Goal: Task Accomplishment & Management: Use online tool/utility

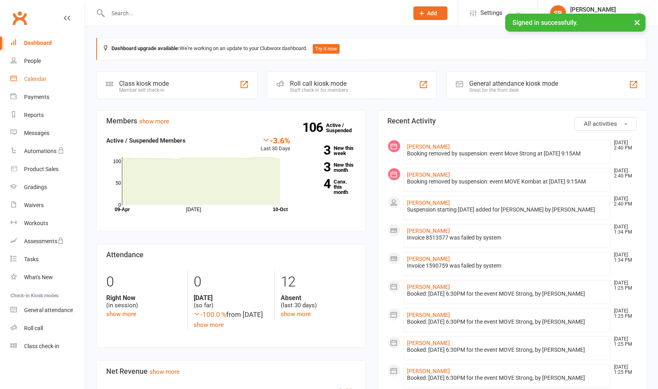
click at [33, 83] on link "Calendar" at bounding box center [47, 79] width 74 height 18
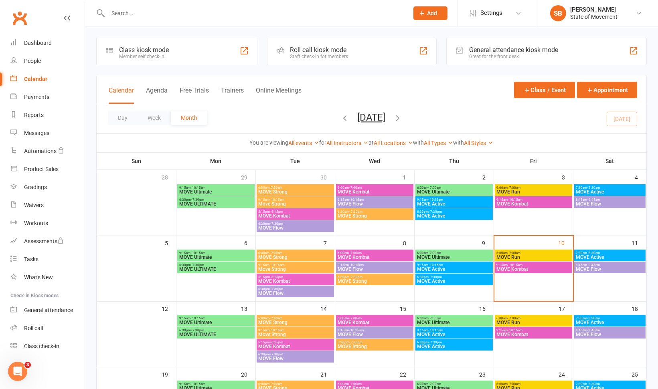
click at [324, 56] on div "Staff check-in for members" at bounding box center [319, 57] width 58 height 6
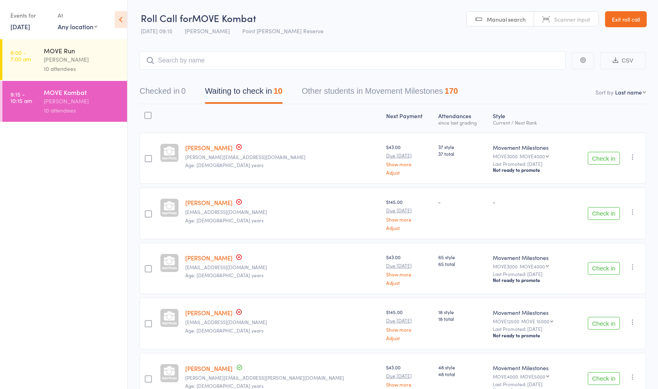
click at [603, 214] on button "Check in" at bounding box center [604, 213] width 32 height 13
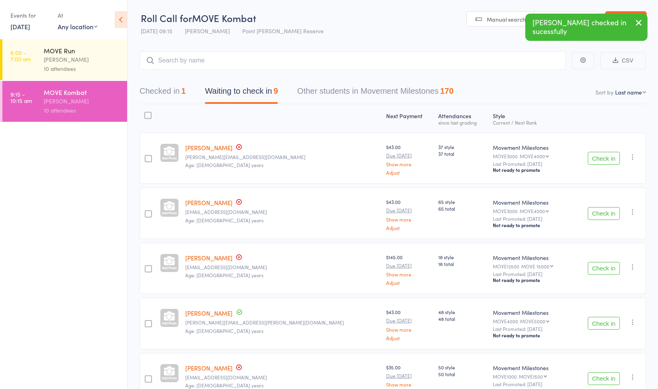
click at [596, 325] on button "Check in" at bounding box center [604, 323] width 32 height 13
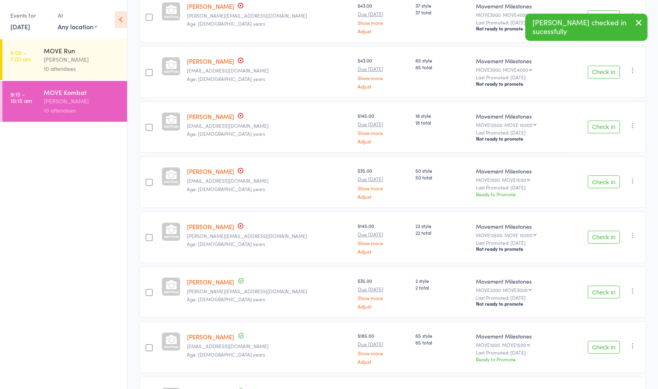
scroll to position [144, 0]
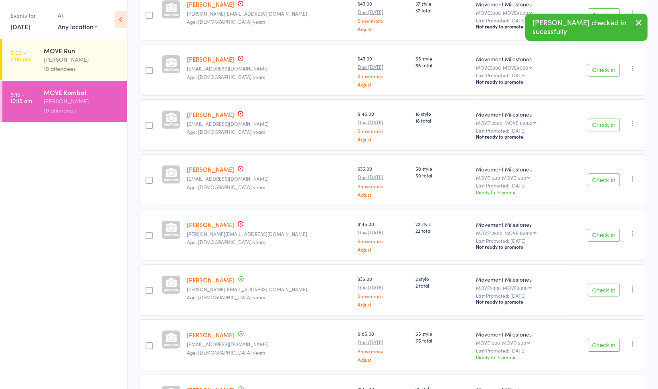
click at [632, 233] on icon "button" at bounding box center [633, 234] width 8 height 8
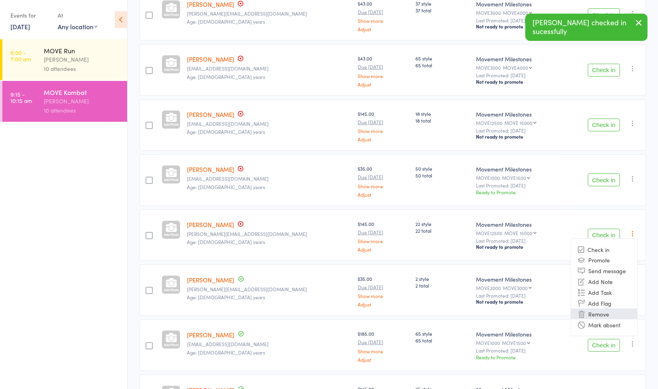
click at [606, 312] on li "Remove" at bounding box center [604, 314] width 66 height 11
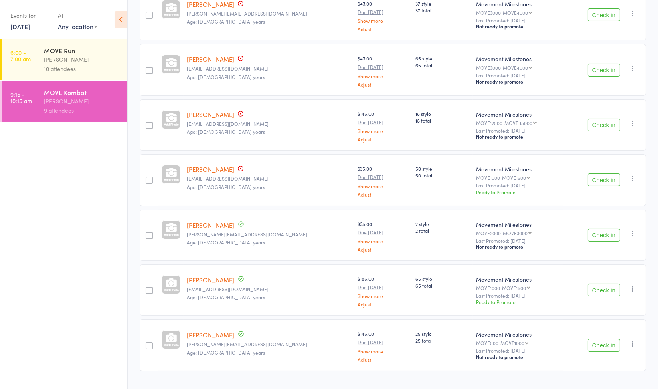
click at [634, 69] on icon "button" at bounding box center [633, 69] width 8 height 8
click at [608, 149] on li "Remove" at bounding box center [604, 149] width 66 height 11
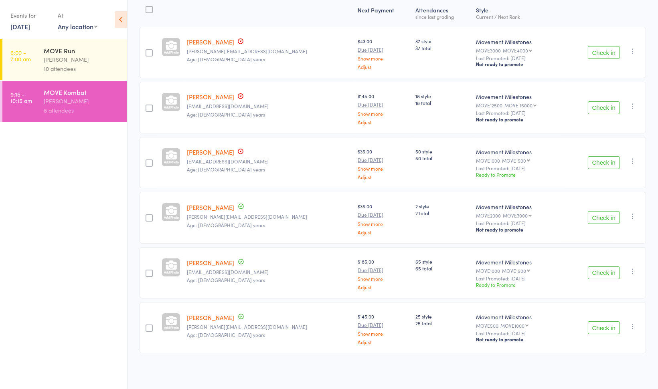
scroll to position [104, 0]
click at [635, 273] on icon "button" at bounding box center [633, 273] width 8 height 8
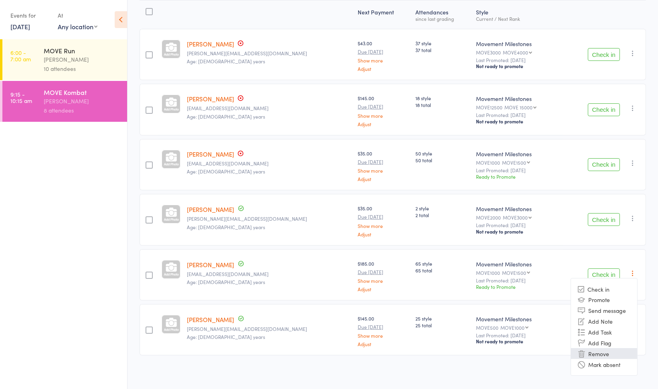
click at [610, 353] on li "Remove" at bounding box center [604, 353] width 66 height 11
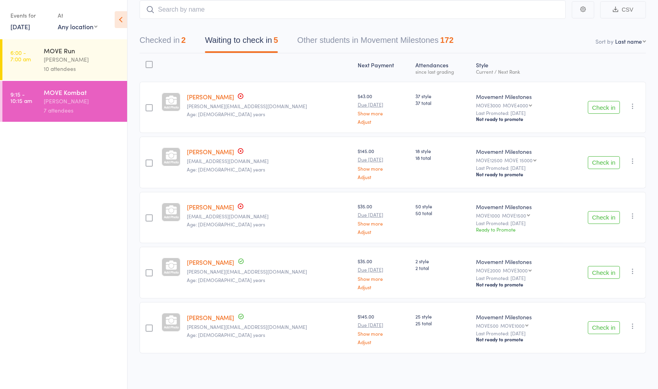
scroll to position [49, 0]
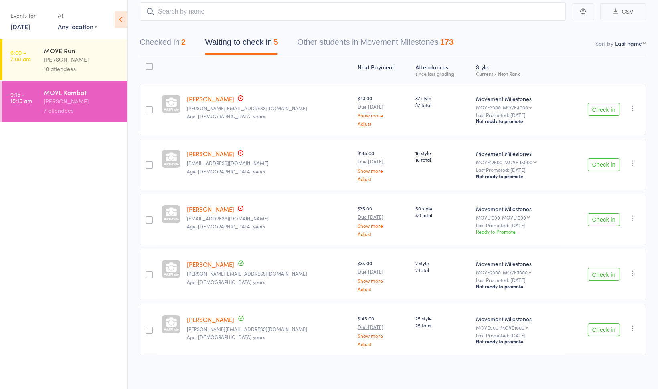
click at [607, 328] on button "Check in" at bounding box center [604, 330] width 32 height 13
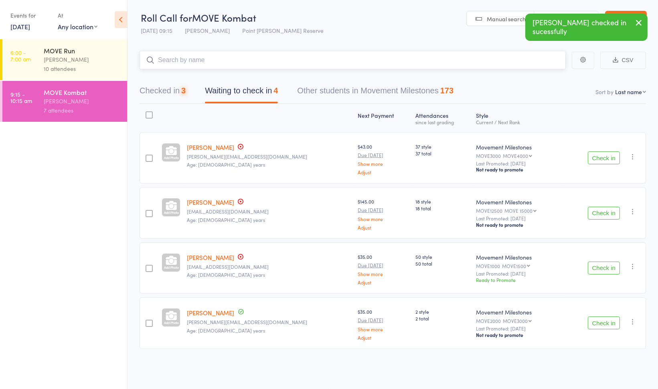
click at [201, 61] on input "search" at bounding box center [353, 60] width 426 height 18
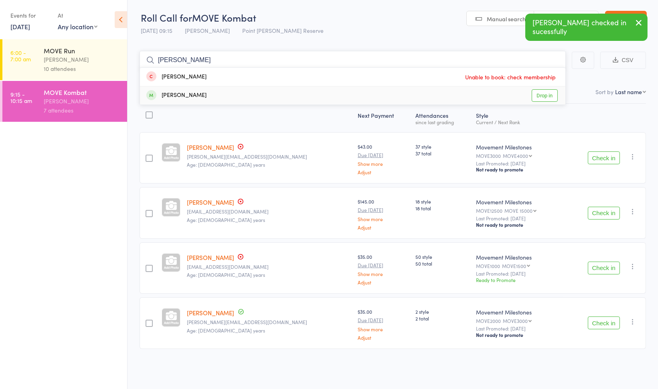
type input "eleanor"
click at [198, 97] on div "[PERSON_NAME]" at bounding box center [176, 95] width 60 height 9
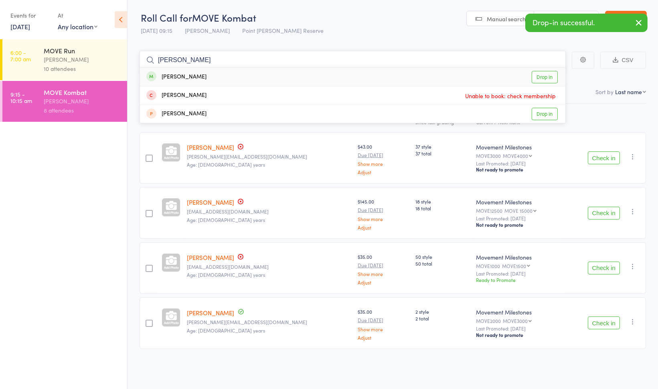
type input "alan"
click at [198, 81] on div "[PERSON_NAME]" at bounding box center [176, 77] width 60 height 9
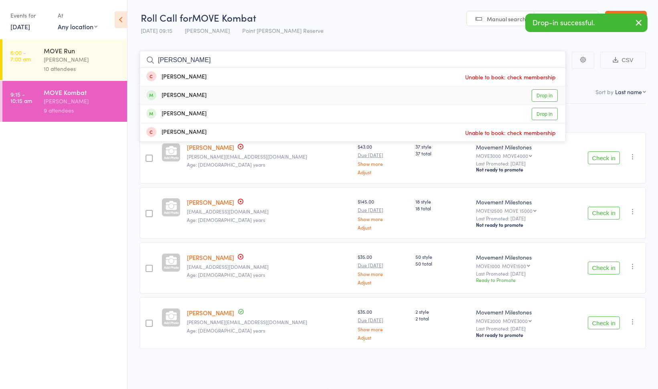
type input "rebecca"
click at [196, 98] on div "[PERSON_NAME]" at bounding box center [176, 95] width 60 height 9
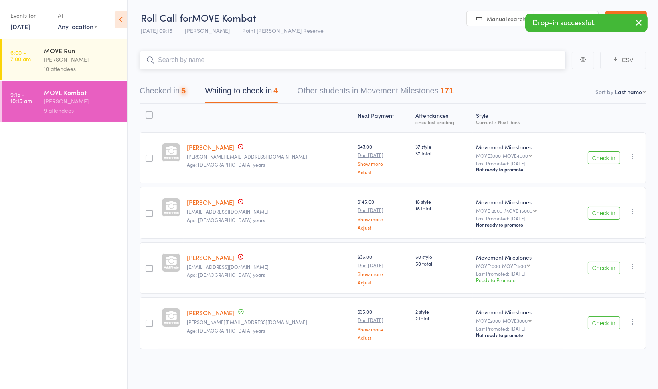
click at [192, 61] on input "search" at bounding box center [353, 60] width 426 height 18
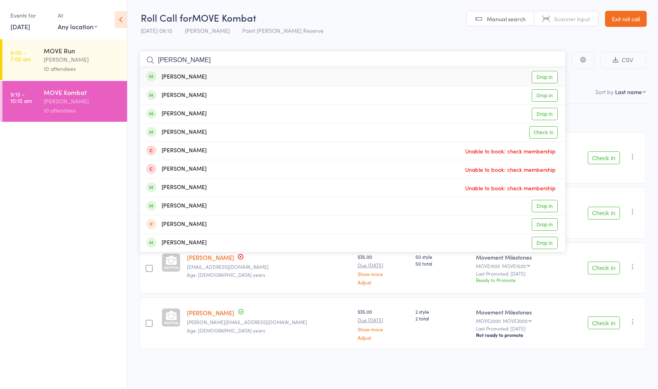
type input "leanne"
click at [191, 75] on div "[PERSON_NAME]" at bounding box center [176, 77] width 60 height 9
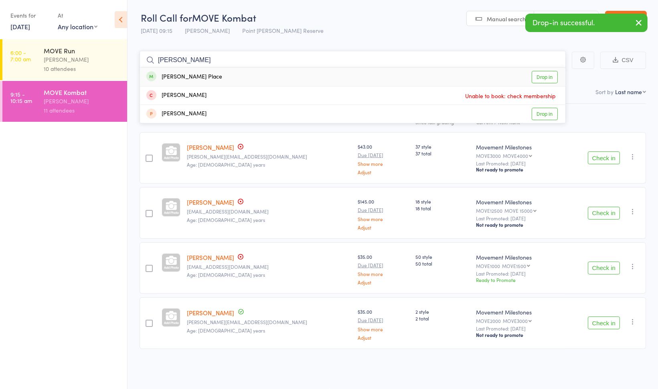
type input "tony"
click at [191, 77] on div "Tony Place Drop in" at bounding box center [352, 77] width 425 height 18
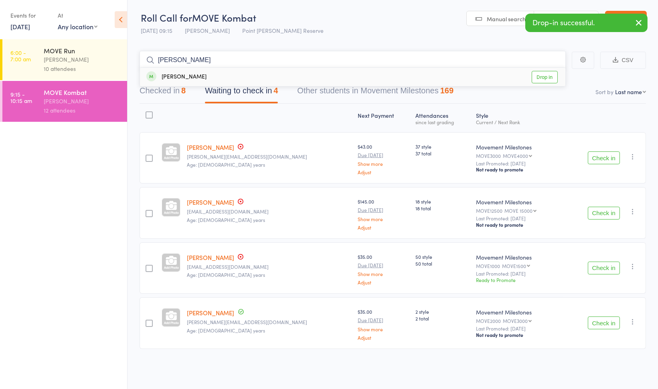
type input "renee"
click at [191, 77] on div "Renee Sala Drop in" at bounding box center [352, 77] width 425 height 18
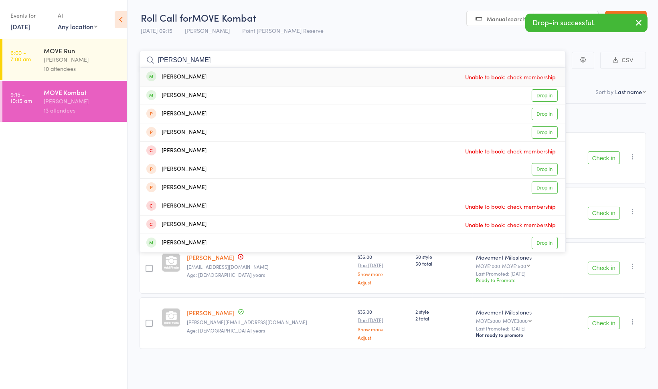
type input "[PERSON_NAME]"
click at [186, 79] on div "[PERSON_NAME]" at bounding box center [176, 77] width 60 height 9
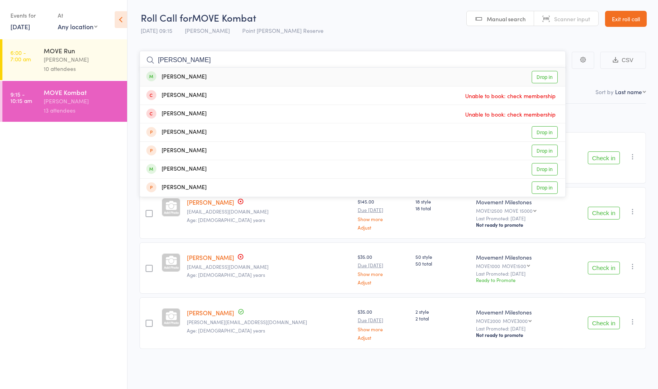
type input "katrina"
click at [186, 79] on div "[PERSON_NAME]" at bounding box center [176, 77] width 60 height 9
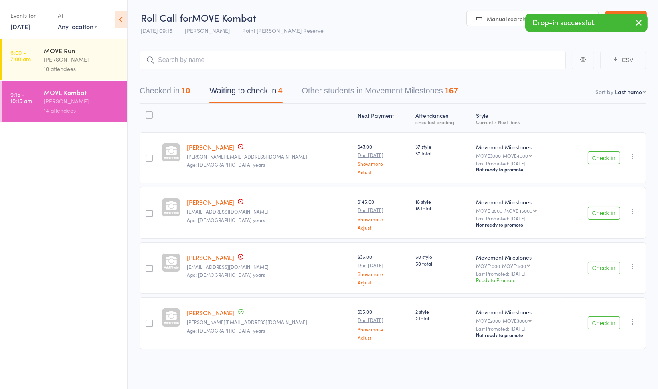
click at [622, 12] on link "Exit roll call" at bounding box center [626, 19] width 42 height 16
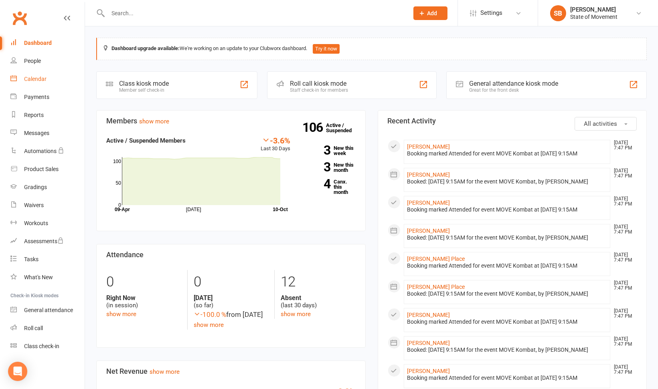
click at [35, 81] on div "Calendar" at bounding box center [35, 79] width 22 height 6
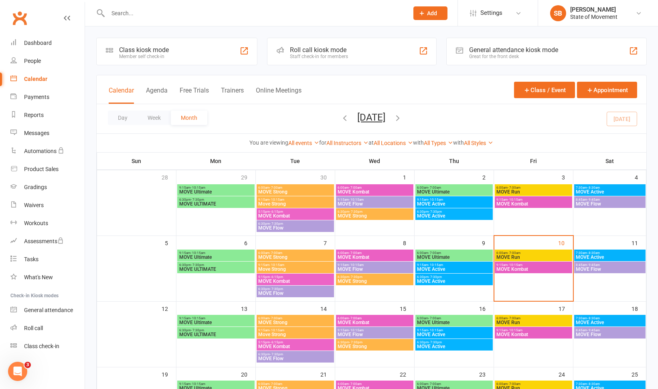
click at [598, 269] on span "MOVE Flow" at bounding box center [610, 269] width 69 height 5
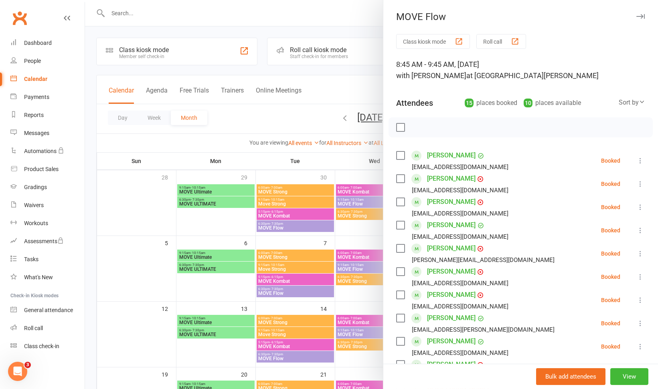
scroll to position [276, 0]
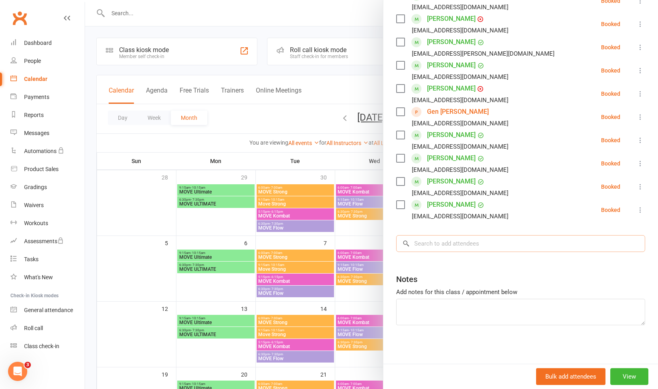
click at [530, 244] on input "search" at bounding box center [520, 243] width 249 height 17
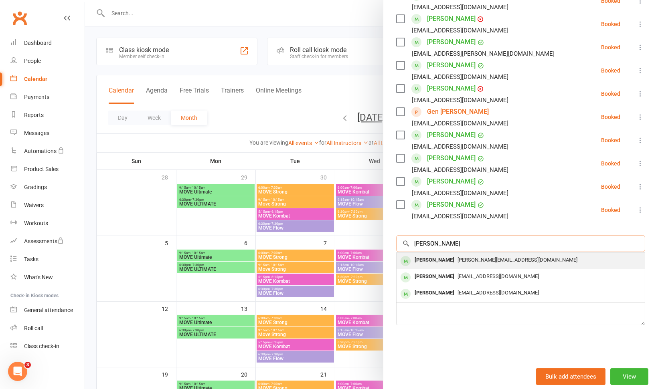
type input "[PERSON_NAME]"
click at [477, 261] on span "[PERSON_NAME][EMAIL_ADDRESS][DOMAIN_NAME]" at bounding box center [518, 260] width 120 height 6
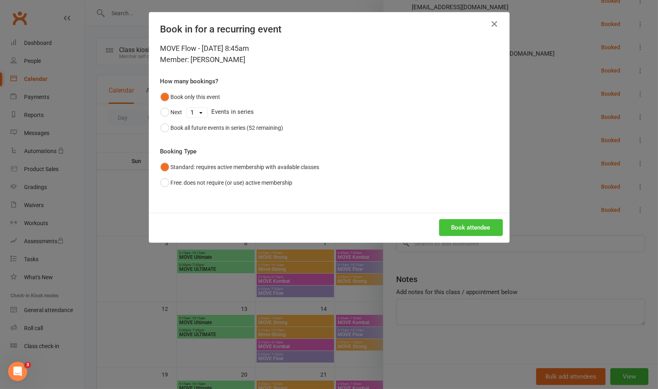
click at [471, 231] on button "Book attendee" at bounding box center [471, 227] width 64 height 17
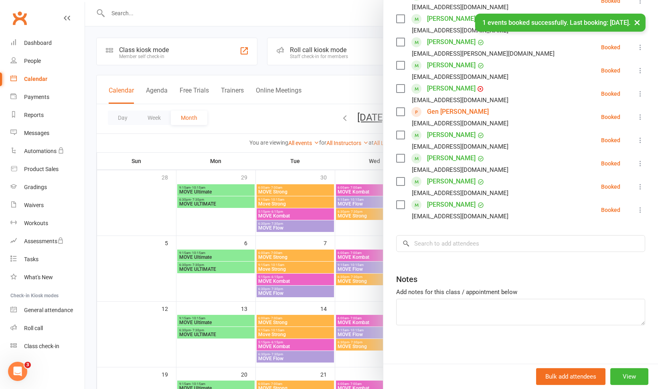
scroll to position [300, 0]
click at [636, 213] on icon at bounding box center [640, 210] width 8 height 8
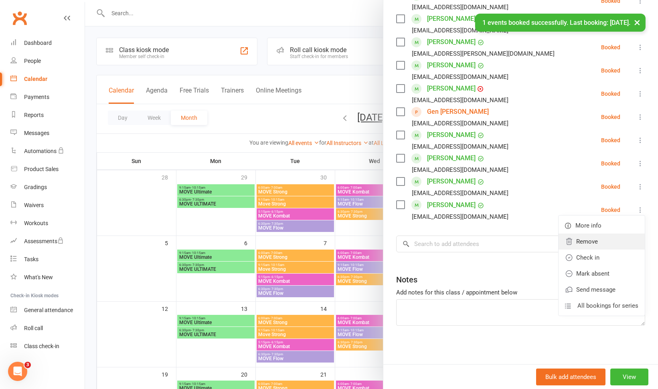
click at [598, 236] on link "Remove" at bounding box center [602, 242] width 86 height 16
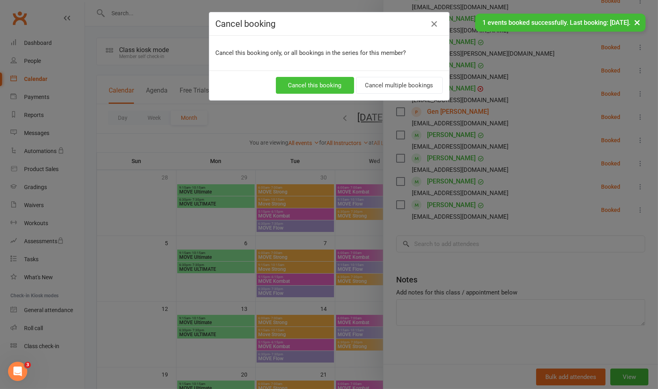
click at [302, 84] on button "Cancel this booking" at bounding box center [315, 85] width 78 height 17
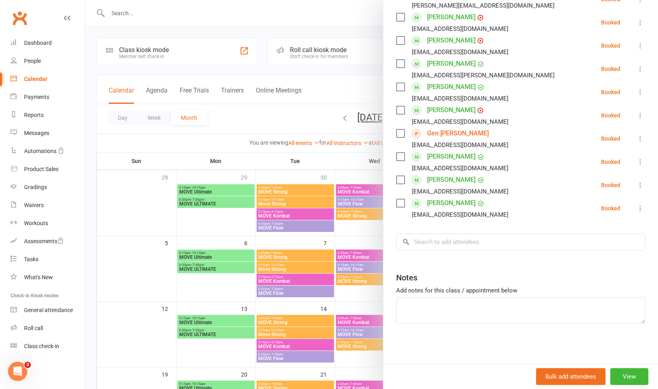
scroll to position [276, 0]
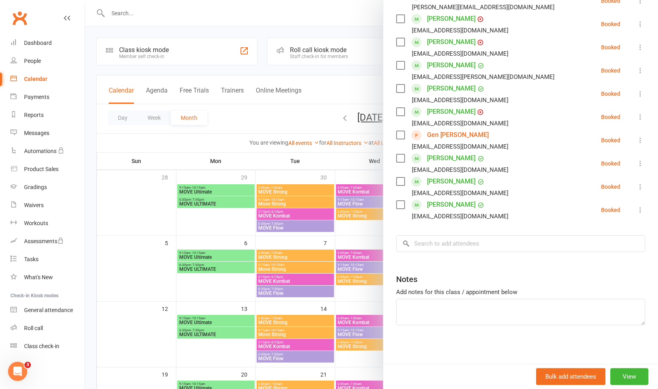
click at [263, 166] on div at bounding box center [371, 194] width 573 height 389
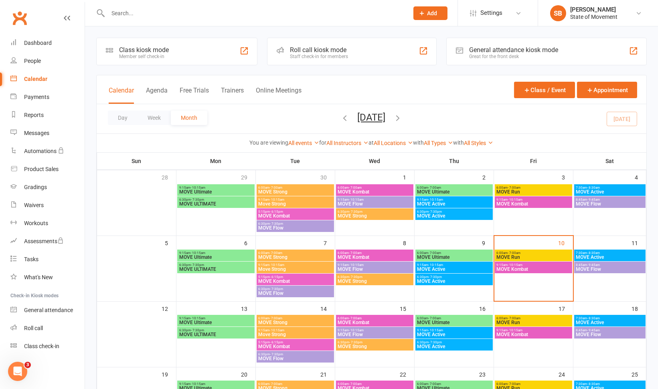
scroll to position [283, 0]
click at [593, 256] on span "MOVE Active" at bounding box center [610, 257] width 69 height 5
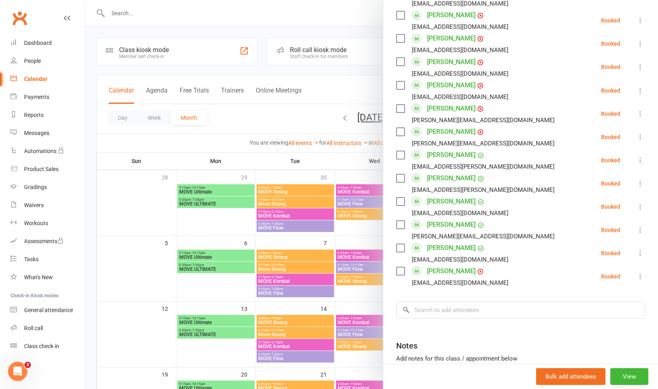
scroll to position [530, 0]
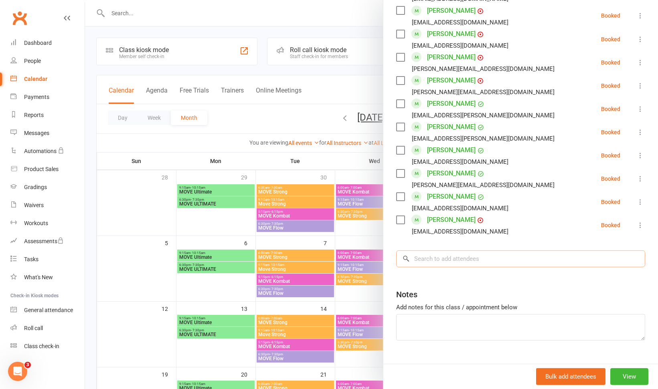
click at [445, 251] on input "search" at bounding box center [520, 259] width 249 height 17
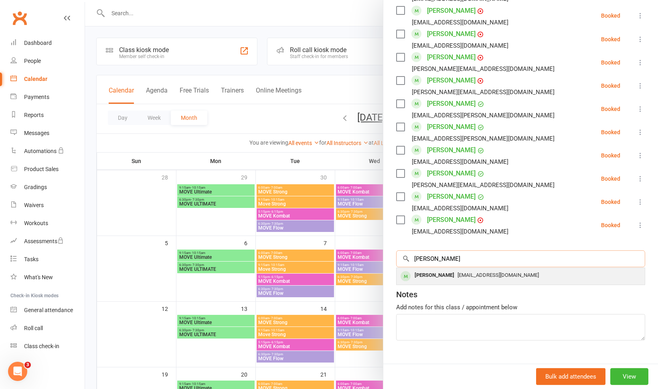
type input "[PERSON_NAME]"
click at [445, 270] on div "[PERSON_NAME]" at bounding box center [434, 276] width 46 height 12
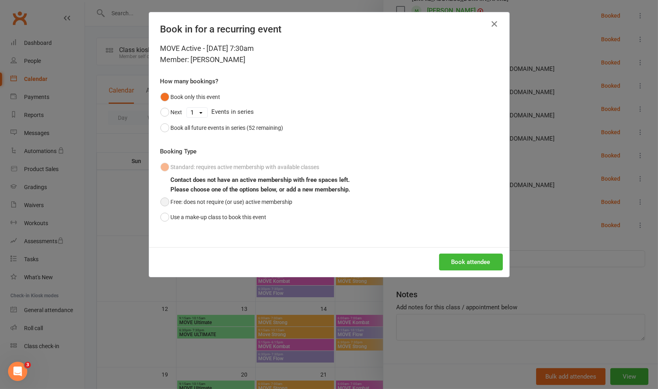
click at [188, 206] on button "Free: does not require (or use) active membership" at bounding box center [226, 201] width 132 height 15
click at [464, 258] on button "Book attendee" at bounding box center [471, 262] width 64 height 17
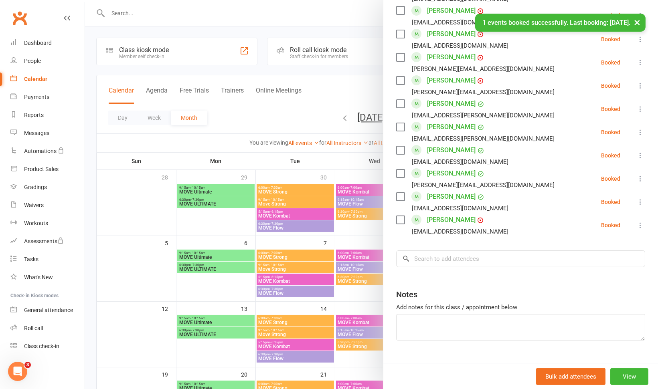
scroll to position [553, 0]
click at [460, 251] on input "search" at bounding box center [520, 259] width 249 height 17
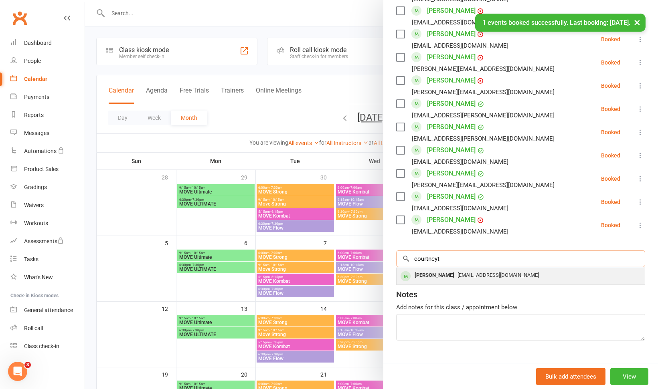
type input "courtneyt"
click at [458, 272] on span "[EMAIL_ADDRESS][DOMAIN_NAME]" at bounding box center [498, 275] width 81 height 6
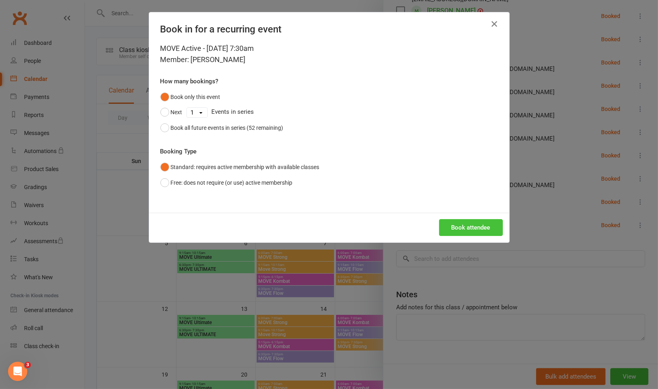
click at [454, 231] on button "Book attendee" at bounding box center [471, 227] width 64 height 17
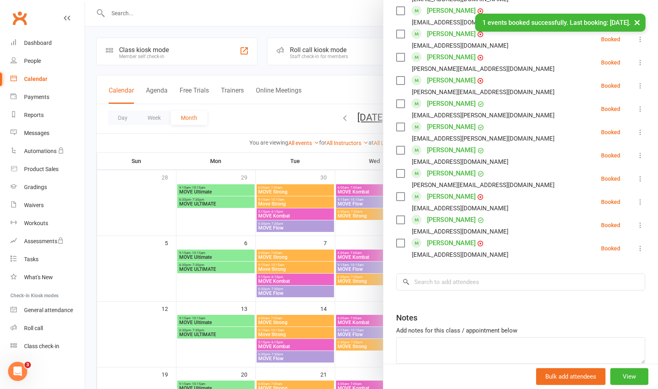
click at [636, 245] on icon at bounding box center [640, 249] width 8 height 8
click at [598, 272] on link "Remove" at bounding box center [602, 280] width 86 height 16
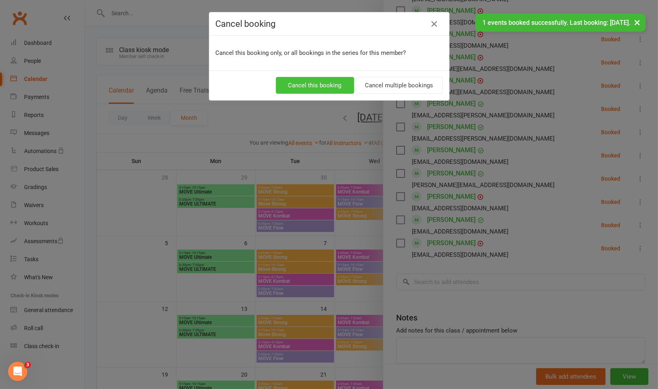
click at [327, 87] on button "Cancel this booking" at bounding box center [315, 85] width 78 height 17
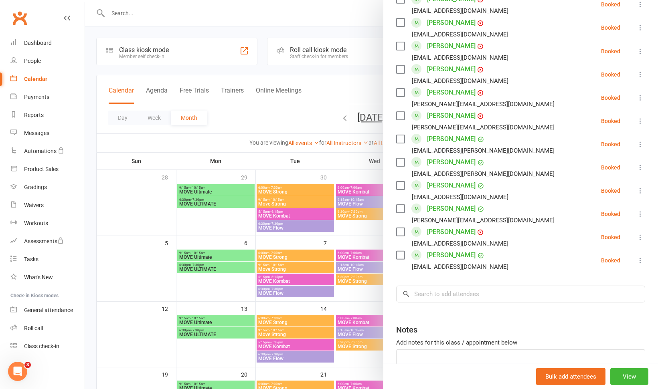
scroll to position [518, 0]
click at [636, 187] on icon at bounding box center [640, 191] width 8 height 8
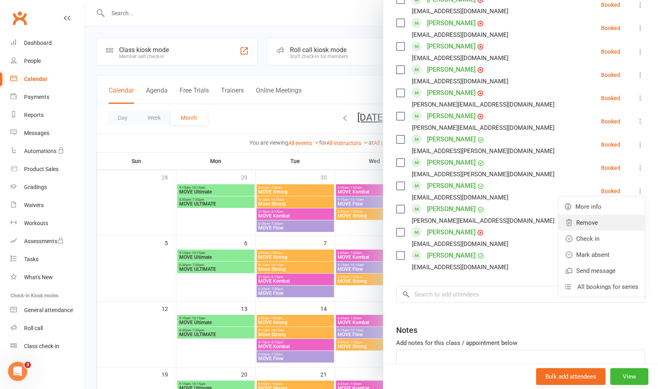
click at [608, 215] on link "Remove" at bounding box center [602, 223] width 86 height 16
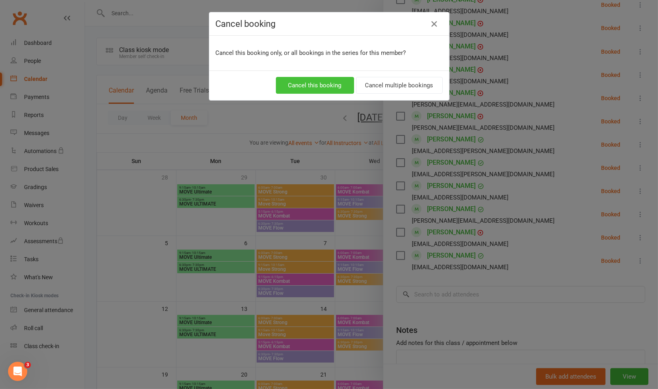
click at [300, 84] on button "Cancel this booking" at bounding box center [315, 85] width 78 height 17
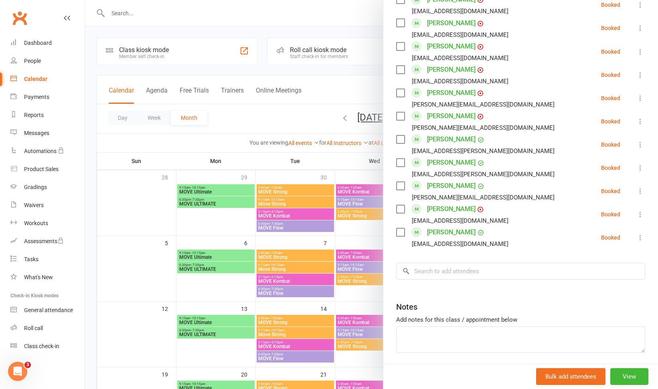
click at [636, 187] on icon at bounding box center [640, 191] width 8 height 8
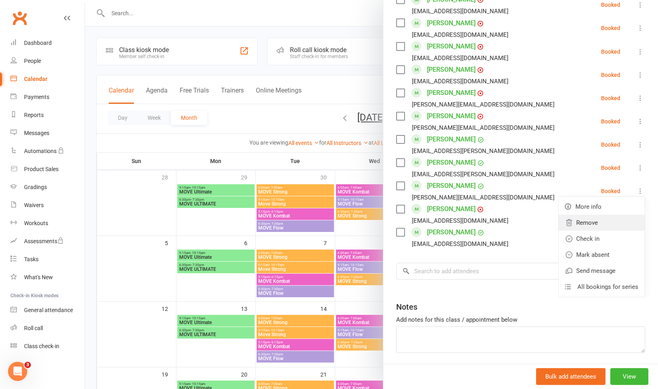
click at [598, 215] on link "Remove" at bounding box center [602, 223] width 86 height 16
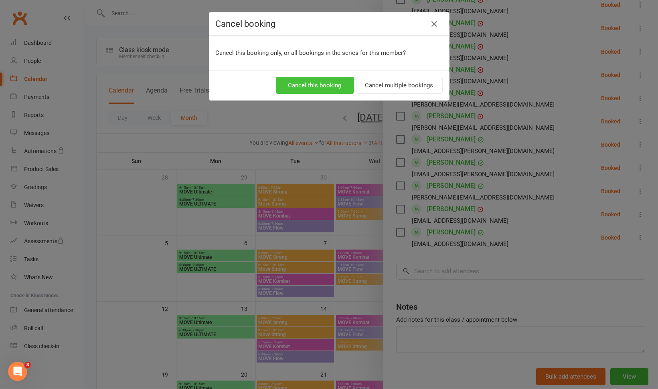
click at [314, 88] on button "Cancel this booking" at bounding box center [315, 85] width 78 height 17
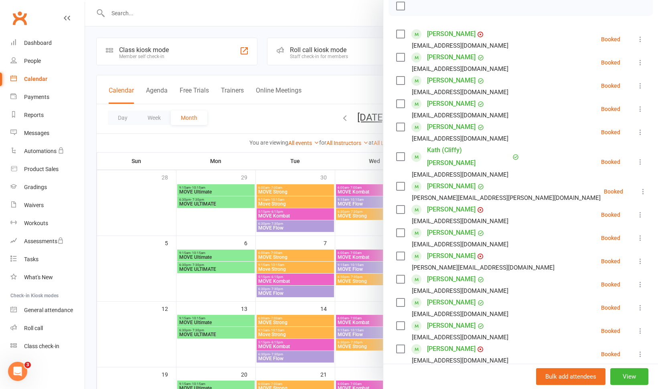
scroll to position [117, 0]
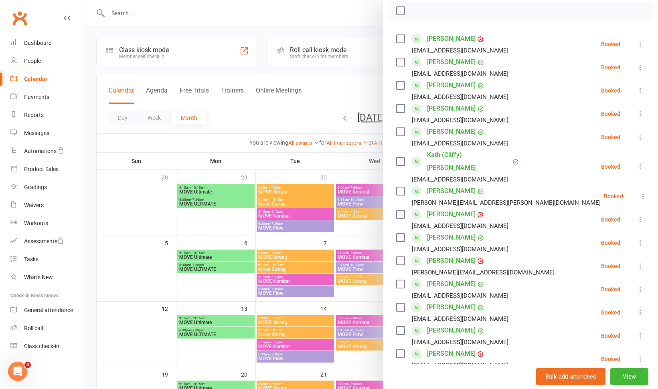
click at [636, 69] on icon at bounding box center [640, 67] width 8 height 8
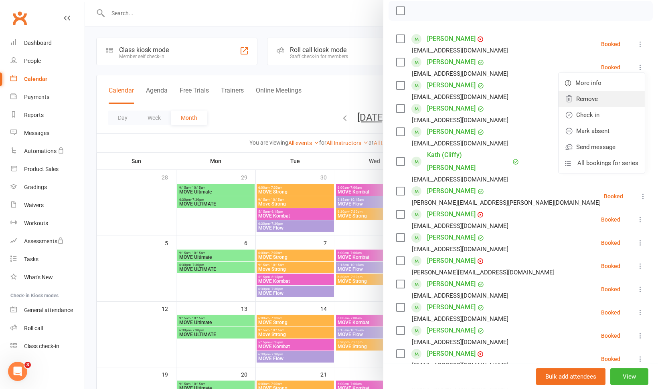
click at [598, 93] on link "Remove" at bounding box center [602, 99] width 86 height 16
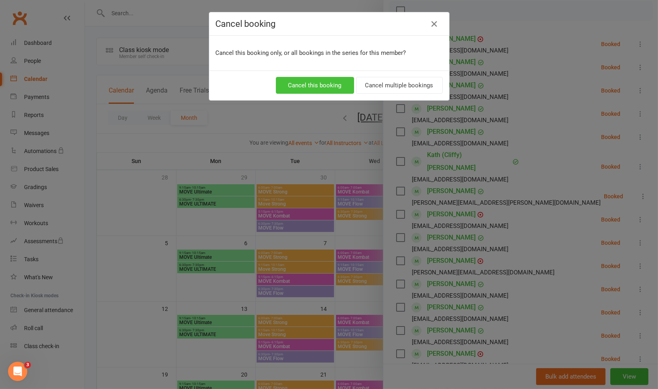
click at [337, 80] on button "Cancel this booking" at bounding box center [315, 85] width 78 height 17
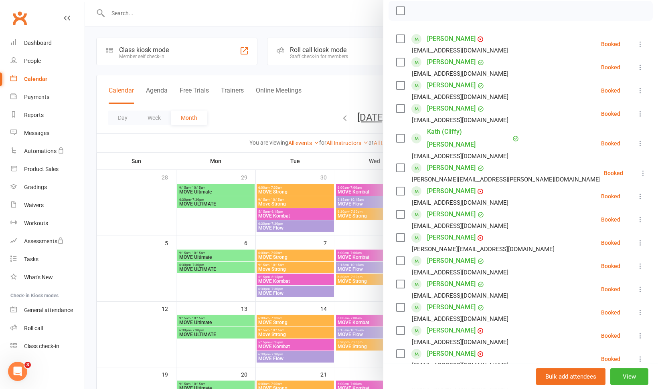
click at [350, 89] on div at bounding box center [371, 194] width 573 height 389
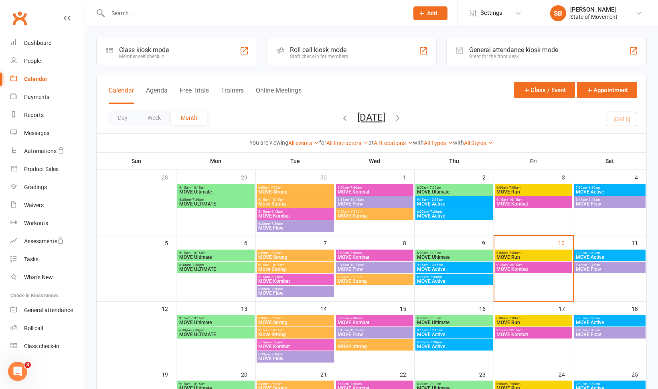
click at [600, 257] on span "MOVE Active" at bounding box center [610, 257] width 69 height 5
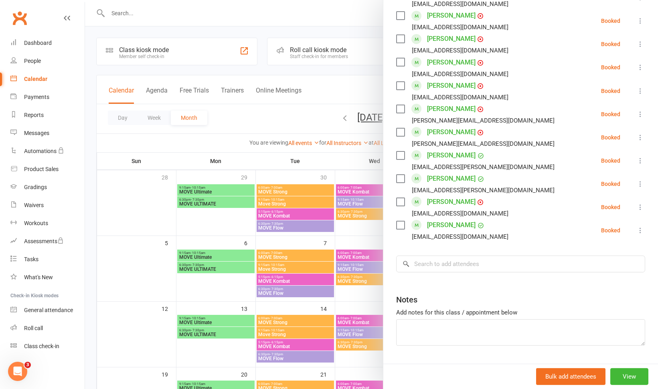
scroll to position [482, 0]
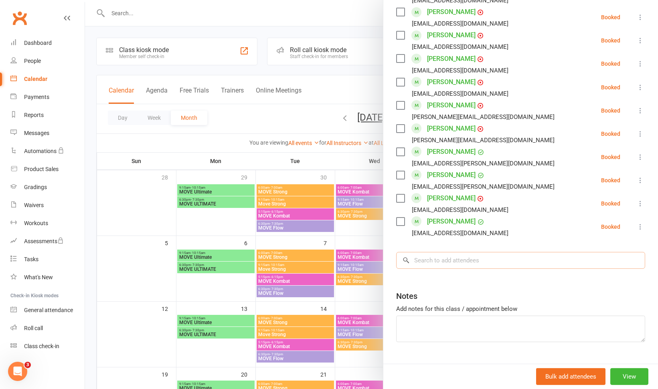
click at [448, 252] on input "search" at bounding box center [520, 260] width 249 height 17
click at [346, 161] on div at bounding box center [371, 194] width 573 height 389
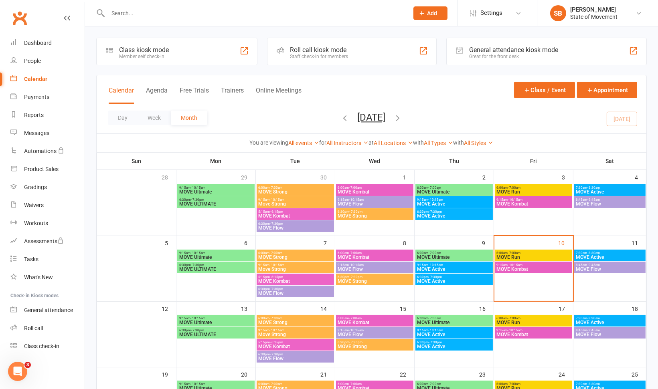
click at [602, 269] on span "MOVE Flow" at bounding box center [610, 269] width 69 height 5
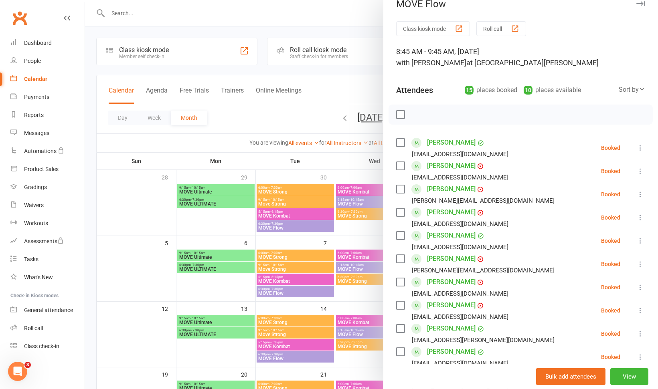
scroll to position [5, 0]
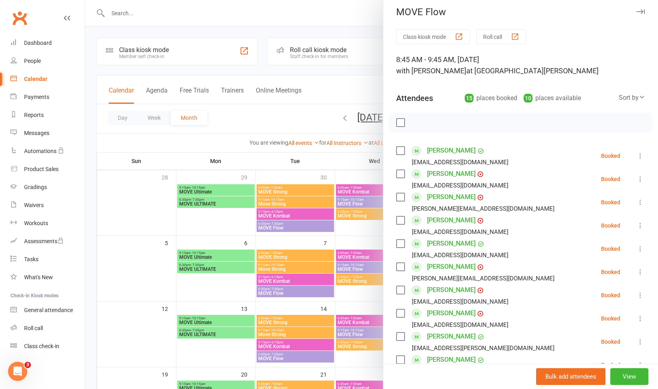
click at [302, 33] on div at bounding box center [371, 194] width 573 height 389
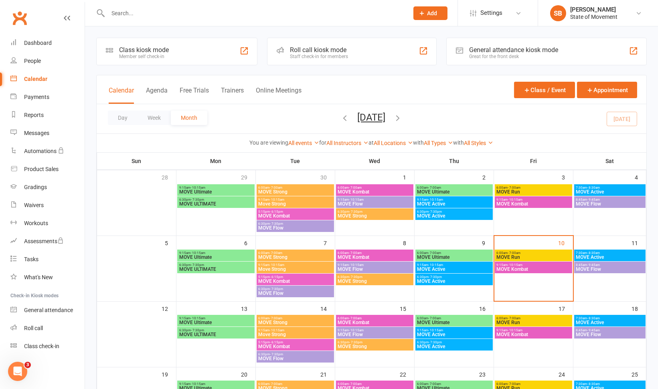
click at [521, 268] on span "MOVE Kombat" at bounding box center [533, 269] width 74 height 5
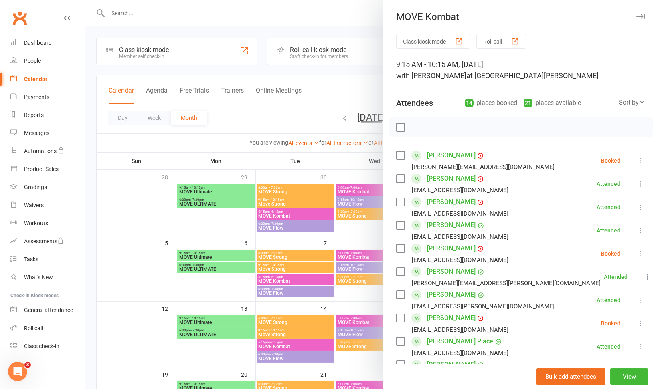
click at [644, 320] on div "Class kiosk mode Roll call 9:15 AM - 10:15 AM, [DATE] with [PERSON_NAME] at [GE…" at bounding box center [520, 326] width 275 height 585
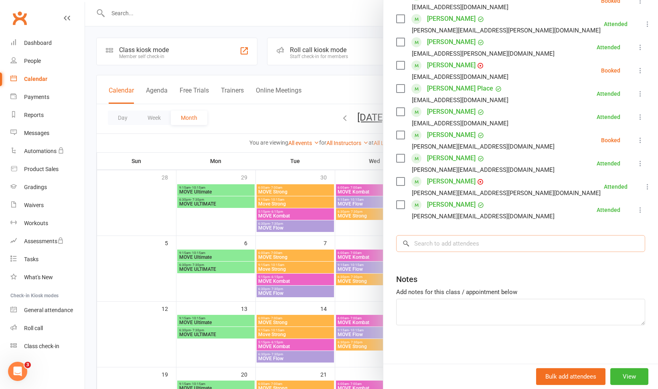
click at [478, 242] on input "search" at bounding box center [520, 243] width 249 height 17
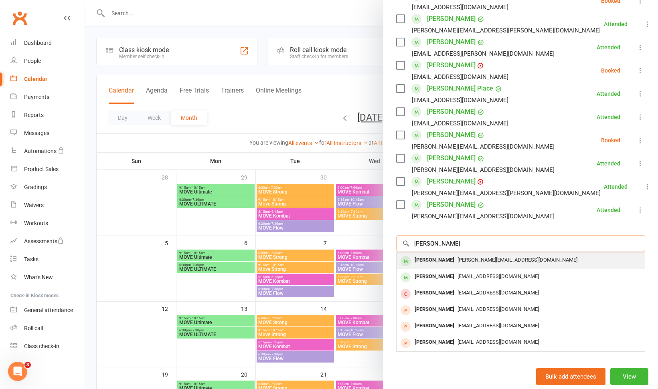
type input "[PERSON_NAME]"
click at [470, 260] on span "[PERSON_NAME][EMAIL_ADDRESS][DOMAIN_NAME]" at bounding box center [518, 260] width 120 height 6
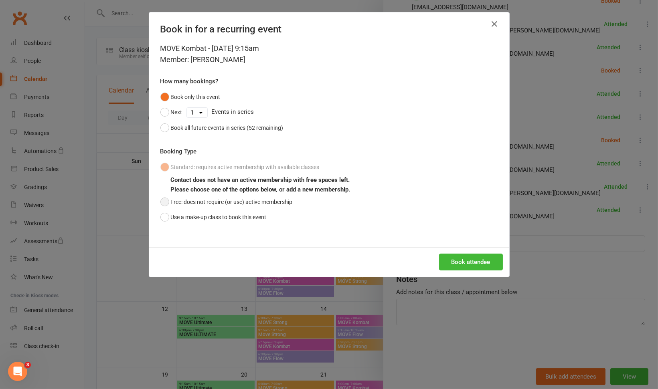
click at [217, 205] on button "Free: does not require (or use) active membership" at bounding box center [226, 201] width 132 height 15
click at [462, 267] on button "Book attendee" at bounding box center [471, 262] width 64 height 17
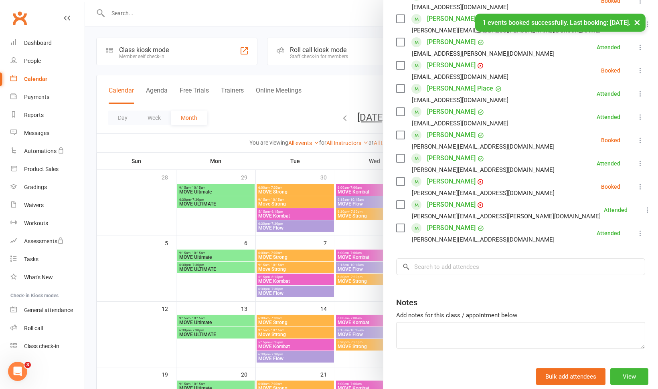
click at [636, 188] on icon at bounding box center [640, 187] width 8 height 8
click at [597, 235] on link "Check in" at bounding box center [602, 235] width 86 height 16
click at [336, 152] on div at bounding box center [371, 194] width 573 height 389
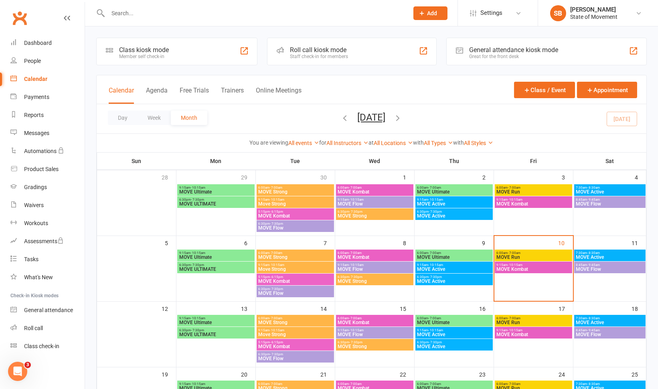
click at [533, 251] on span "6:00am - 7:00am" at bounding box center [533, 253] width 74 height 4
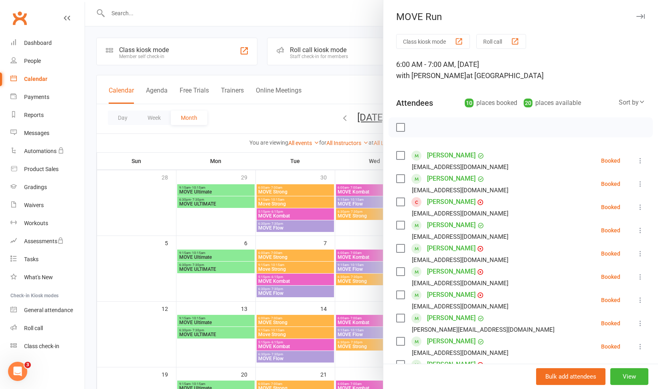
click at [636, 161] on icon at bounding box center [640, 161] width 8 height 8
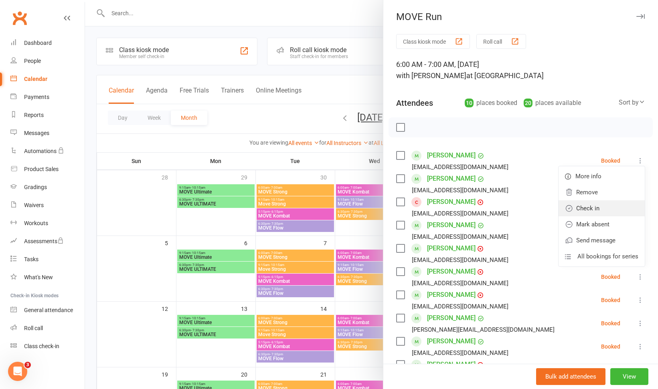
click at [596, 204] on link "Check in" at bounding box center [602, 209] width 86 height 16
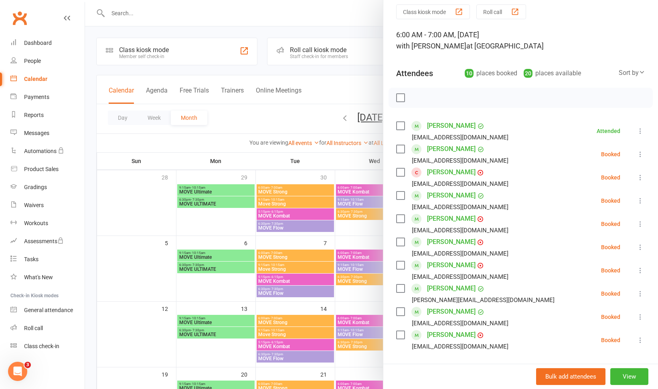
scroll to position [73, 0]
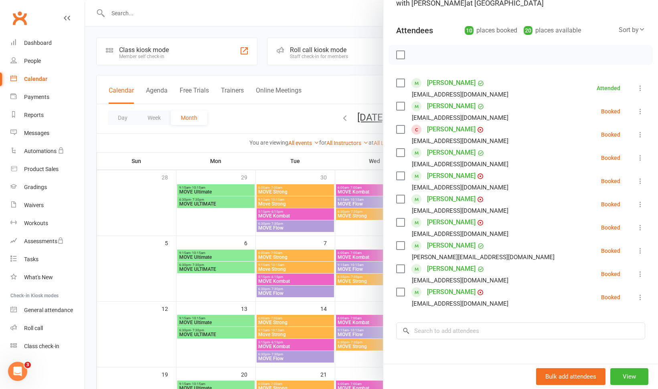
click at [636, 299] on icon at bounding box center [640, 298] width 8 height 8
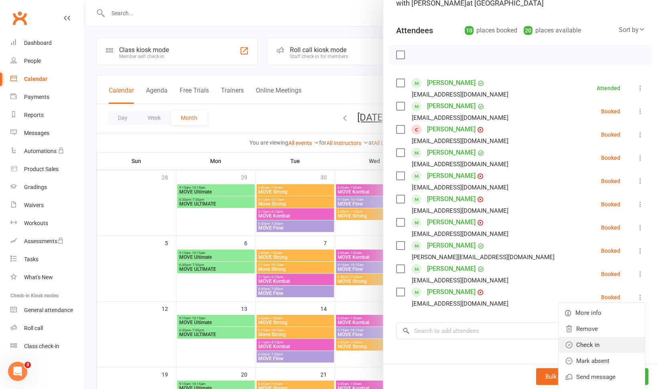
click at [593, 342] on link "Check in" at bounding box center [602, 345] width 86 height 16
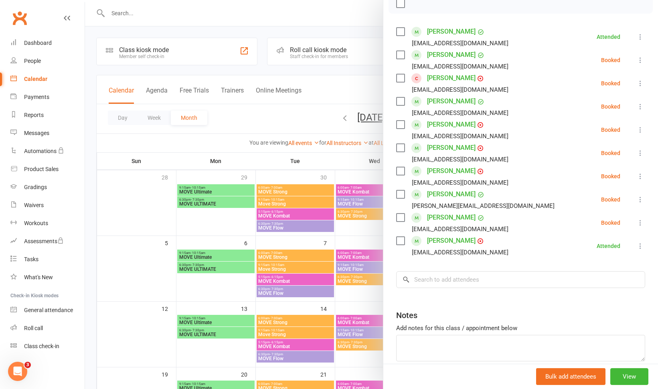
scroll to position [130, 0]
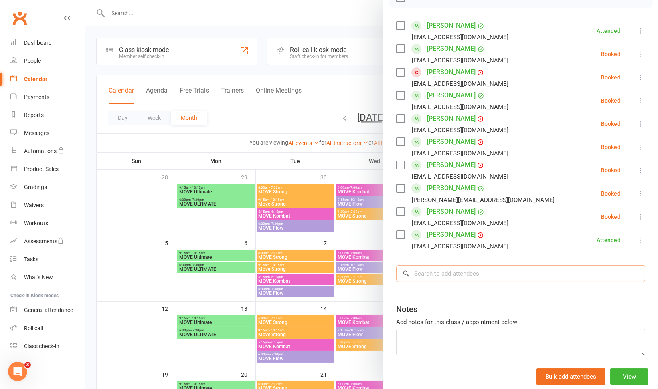
click at [486, 274] on input "search" at bounding box center [520, 273] width 249 height 17
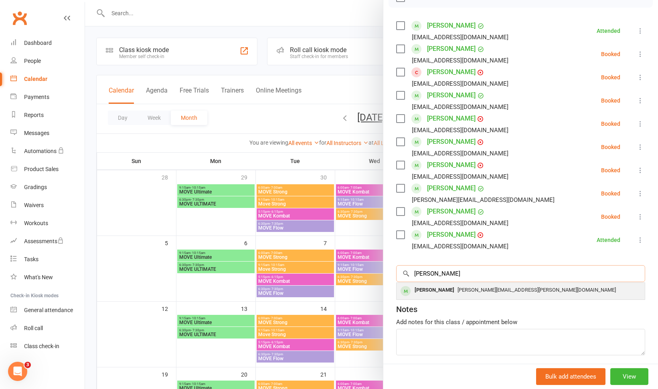
type input "[PERSON_NAME]"
click at [477, 287] on span "[PERSON_NAME][EMAIL_ADDRESS][PERSON_NAME][DOMAIN_NAME]" at bounding box center [537, 290] width 158 height 6
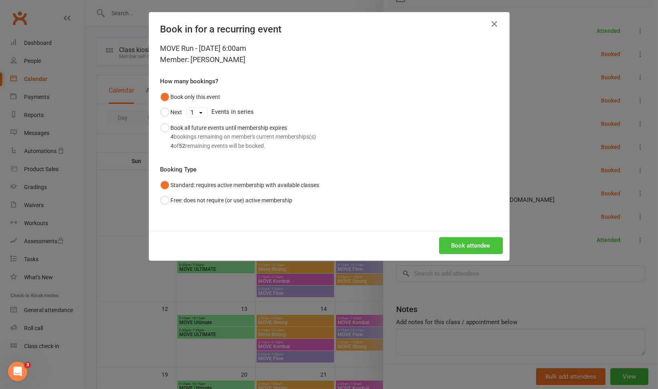
click at [454, 245] on button "Book attendee" at bounding box center [471, 245] width 64 height 17
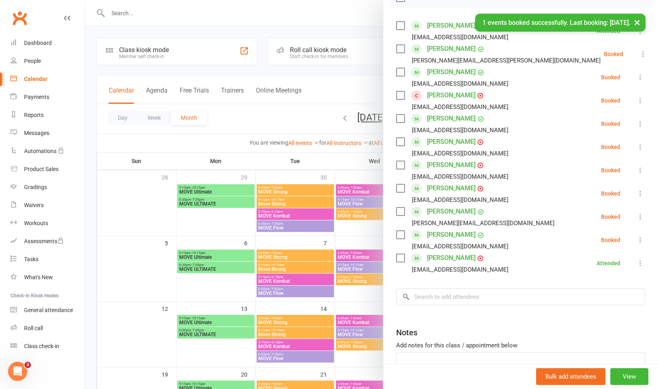
click at [639, 53] on icon at bounding box center [643, 54] width 8 height 8
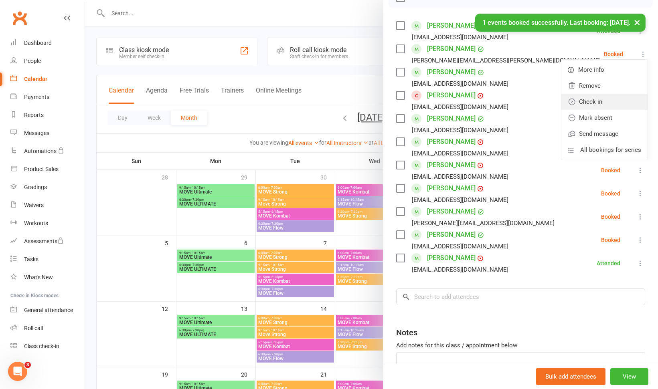
click at [589, 99] on link "Check in" at bounding box center [604, 102] width 86 height 16
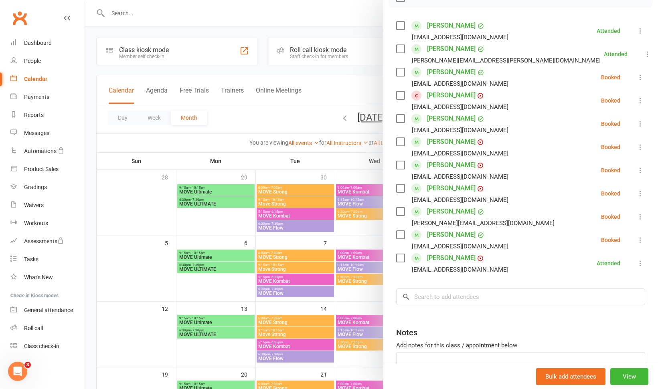
click at [636, 99] on icon at bounding box center [640, 101] width 8 height 8
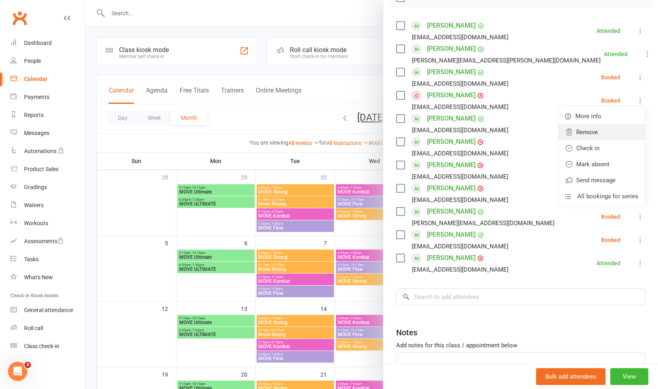
click at [588, 134] on link "Remove" at bounding box center [602, 132] width 86 height 16
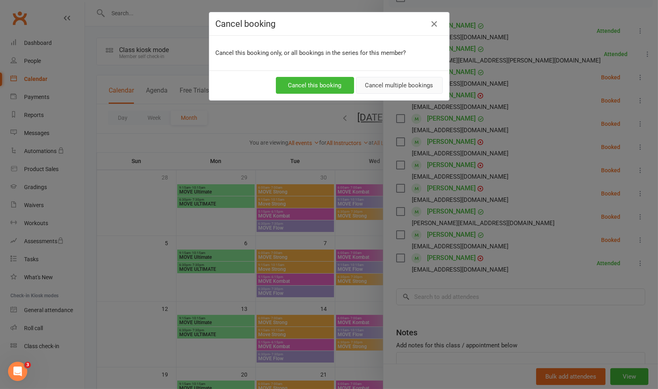
click at [401, 80] on button "Cancel multiple bookings" at bounding box center [399, 85] width 87 height 17
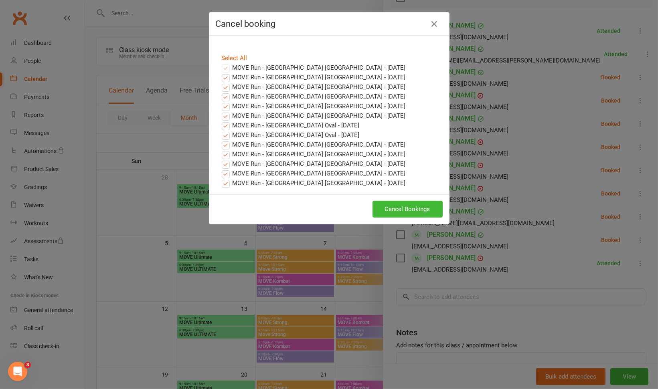
click at [401, 80] on label "MOVE Run - [GEOGRAPHIC_DATA] [GEOGRAPHIC_DATA] - [DATE]" at bounding box center [314, 78] width 184 height 10
click at [221, 73] on input "MOVE Run - [GEOGRAPHIC_DATA] [GEOGRAPHIC_DATA] - [DATE]" at bounding box center [218, 73] width 5 height 0
click at [422, 205] on button "Cancel Bookings" at bounding box center [408, 209] width 70 height 17
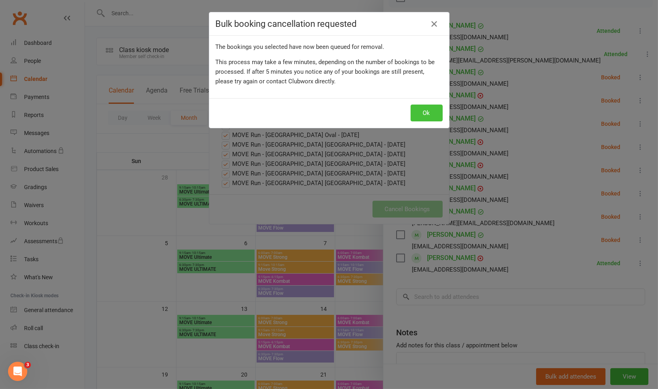
click at [424, 115] on button "Ok" at bounding box center [427, 113] width 32 height 17
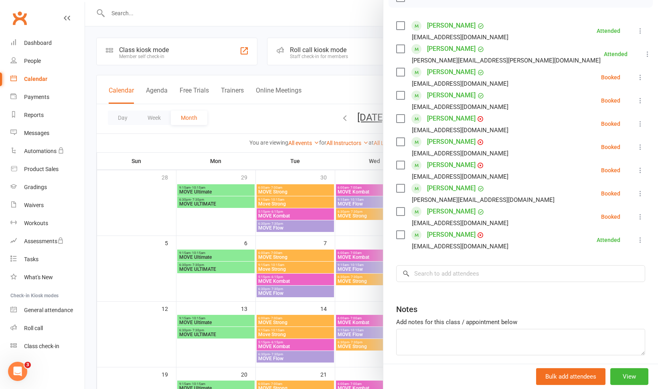
click at [356, 24] on div at bounding box center [371, 194] width 573 height 389
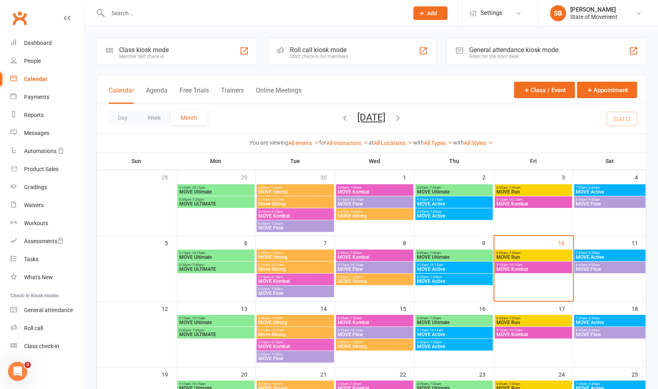
click at [478, 283] on span "MOVE Active" at bounding box center [454, 281] width 74 height 5
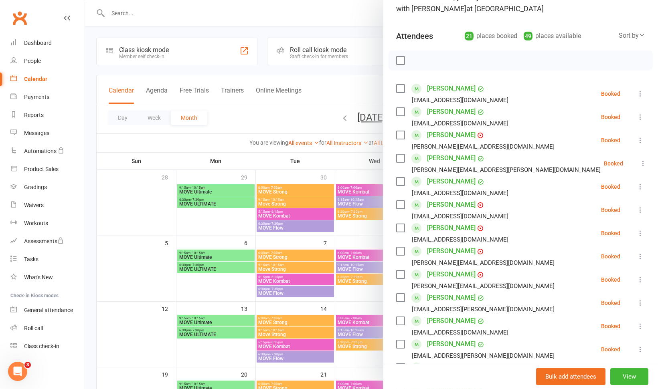
scroll to position [68, 0]
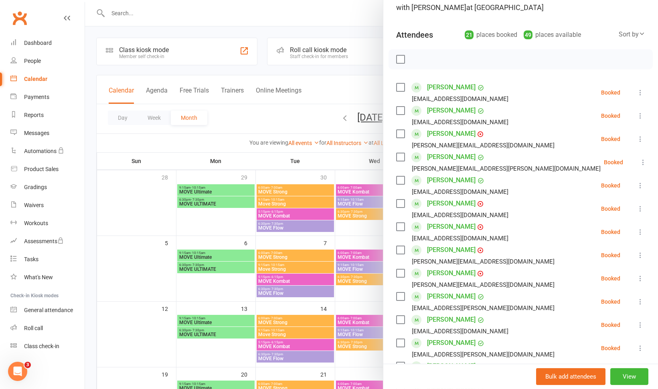
click at [636, 114] on icon at bounding box center [640, 116] width 8 height 8
click at [596, 161] on link "Check in" at bounding box center [602, 164] width 86 height 16
click at [636, 140] on icon at bounding box center [640, 139] width 8 height 8
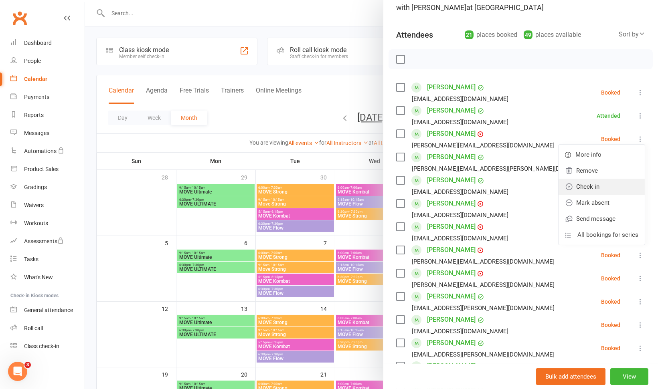
click at [593, 188] on link "Check in" at bounding box center [602, 187] width 86 height 16
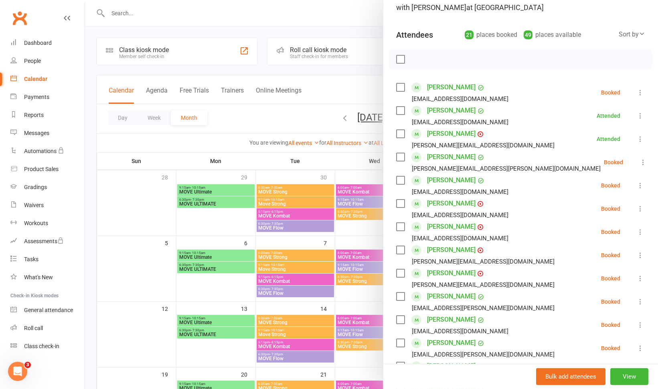
click at [639, 161] on icon at bounding box center [643, 162] width 8 height 8
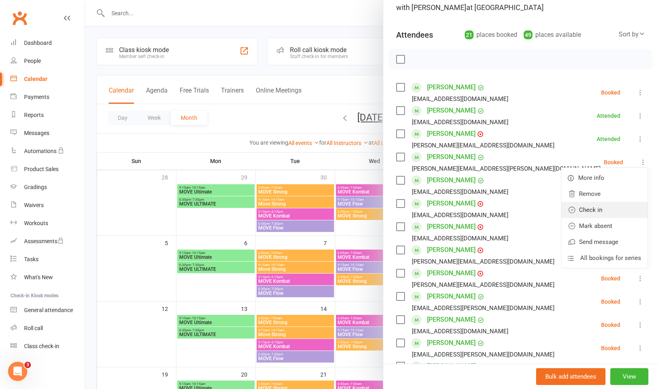
click at [602, 203] on link "Check in" at bounding box center [604, 210] width 86 height 16
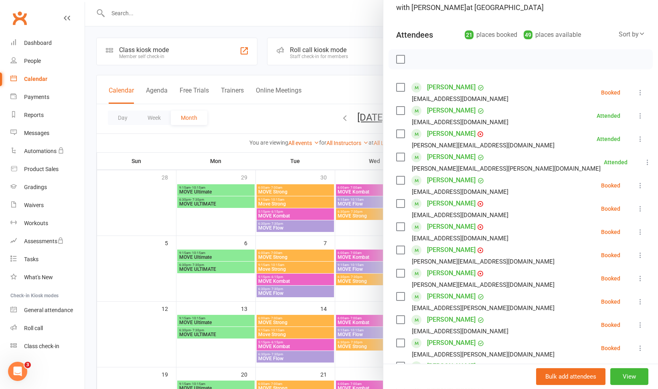
click at [636, 207] on icon at bounding box center [640, 209] width 8 height 8
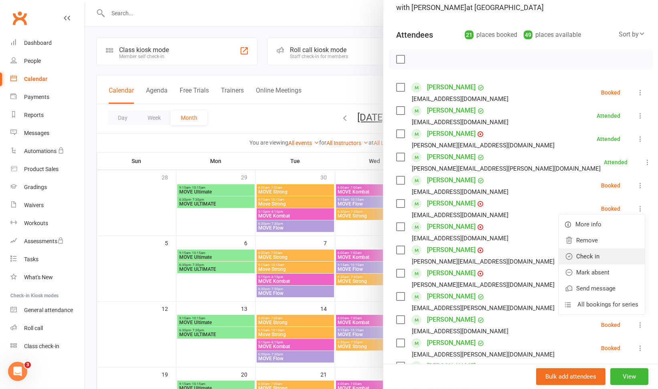
click at [604, 252] on link "Check in" at bounding box center [602, 257] width 86 height 16
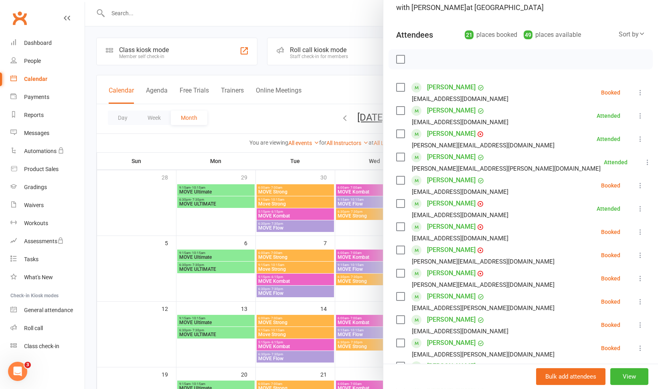
click at [636, 231] on icon at bounding box center [640, 232] width 8 height 8
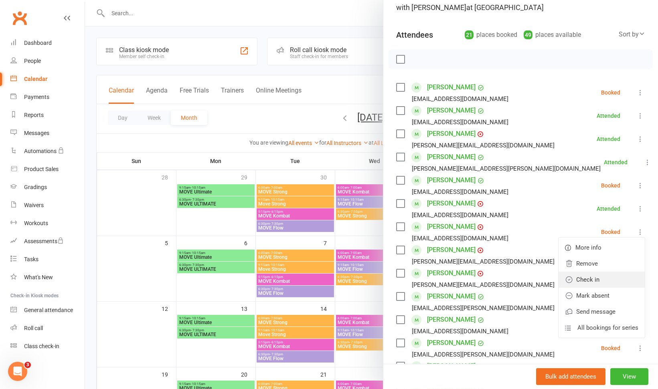
click at [597, 277] on link "Check in" at bounding box center [602, 280] width 86 height 16
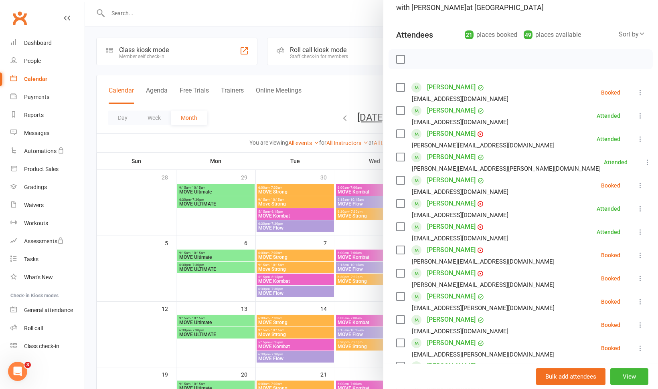
click at [636, 232] on icon at bounding box center [640, 232] width 8 height 8
click at [533, 209] on li "[PERSON_NAME] [EMAIL_ADDRESS][DOMAIN_NAME] Attended More info Remove Mark absen…" at bounding box center [520, 208] width 249 height 23
click at [636, 300] on icon at bounding box center [640, 302] width 8 height 8
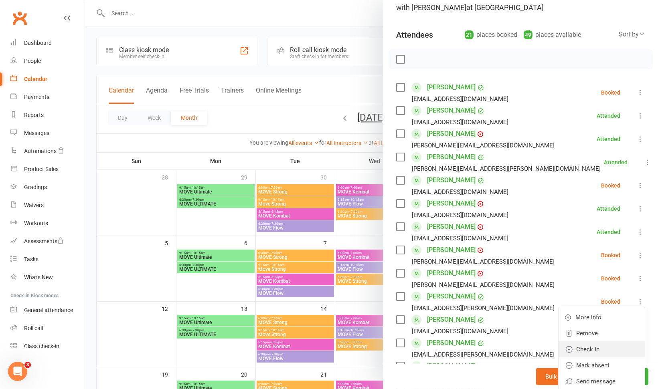
click at [594, 349] on link "Check in" at bounding box center [602, 350] width 86 height 16
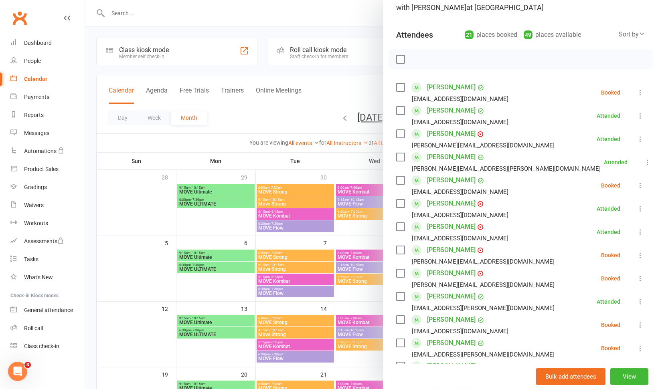
click at [636, 325] on icon at bounding box center [640, 325] width 8 height 8
click at [592, 369] on link "Check in" at bounding box center [602, 373] width 86 height 16
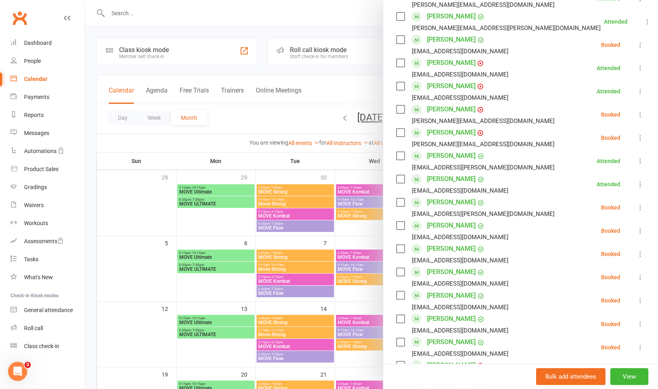
scroll to position [249, 0]
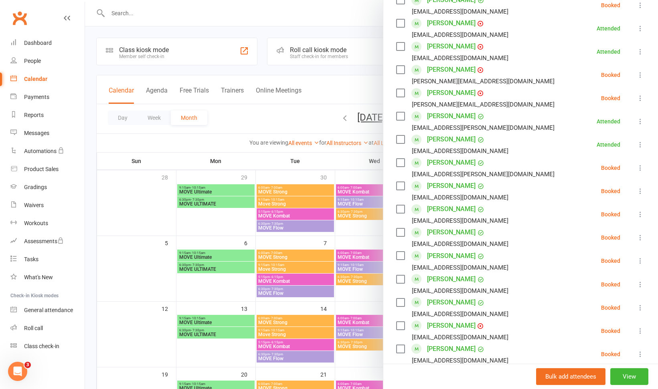
click at [636, 193] on icon at bounding box center [640, 191] width 8 height 8
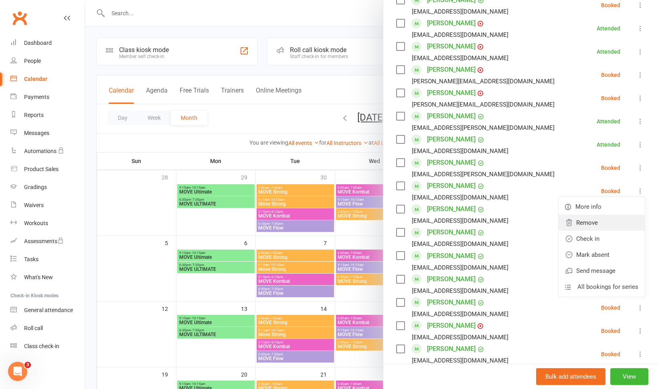
click at [595, 226] on link "Remove" at bounding box center [602, 223] width 86 height 16
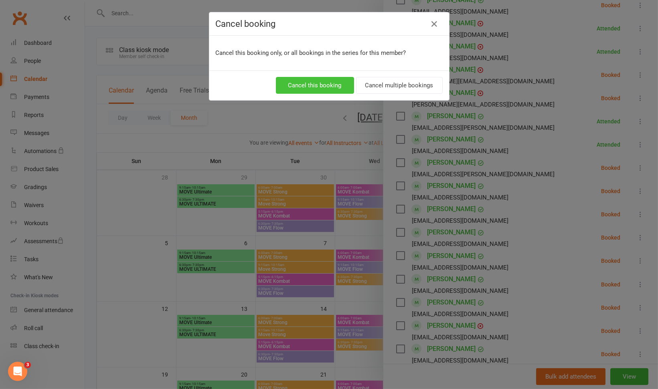
click at [308, 85] on button "Cancel this booking" at bounding box center [315, 85] width 78 height 17
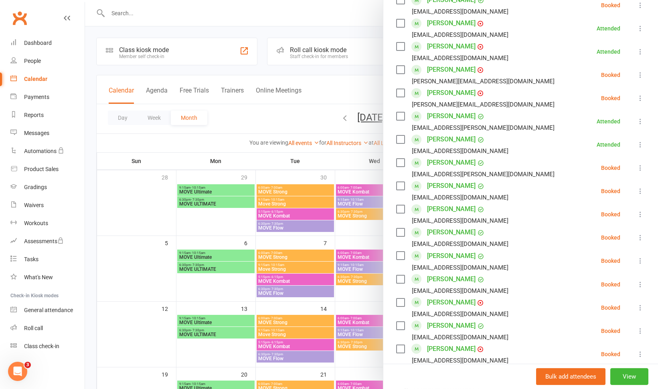
click at [636, 168] on icon at bounding box center [640, 168] width 8 height 8
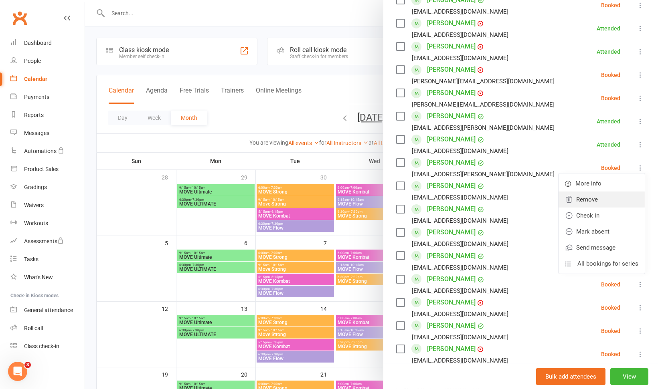
click at [589, 201] on link "Remove" at bounding box center [602, 200] width 86 height 16
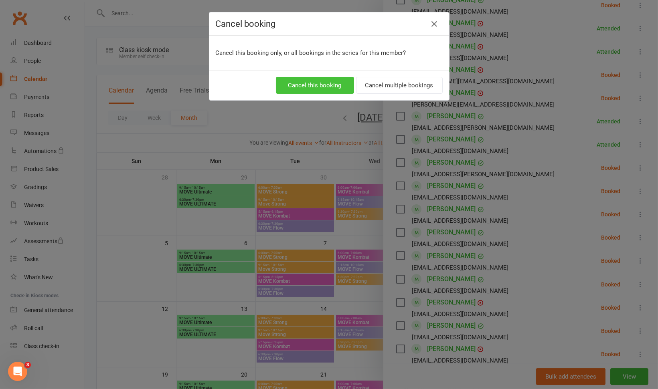
click at [312, 83] on button "Cancel this booking" at bounding box center [315, 85] width 78 height 17
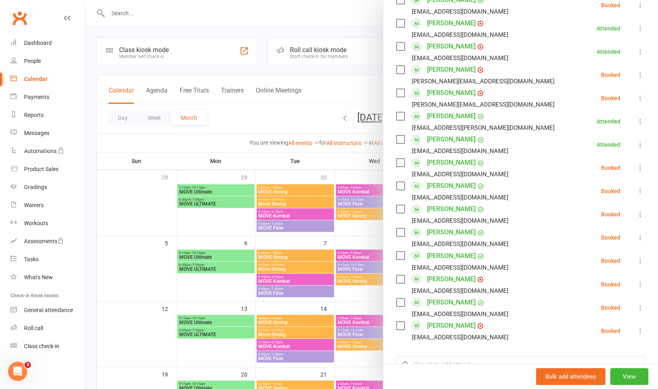
click at [636, 166] on icon at bounding box center [640, 168] width 8 height 8
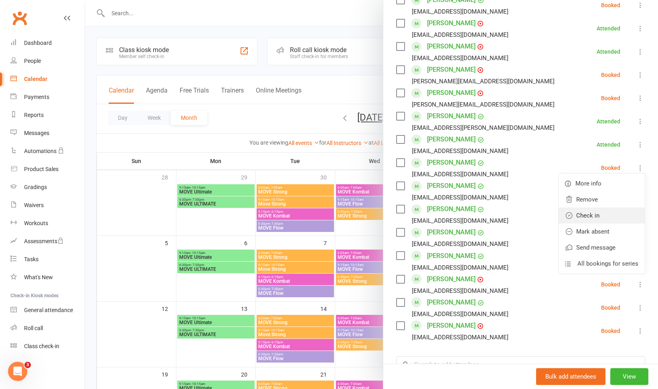
click at [591, 215] on link "Check in" at bounding box center [602, 216] width 86 height 16
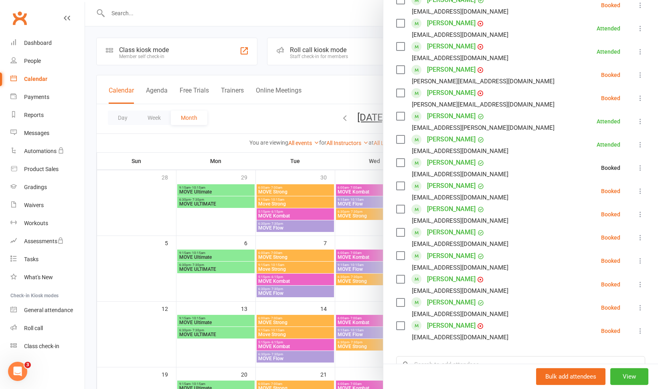
click at [636, 215] on icon at bounding box center [640, 215] width 8 height 8
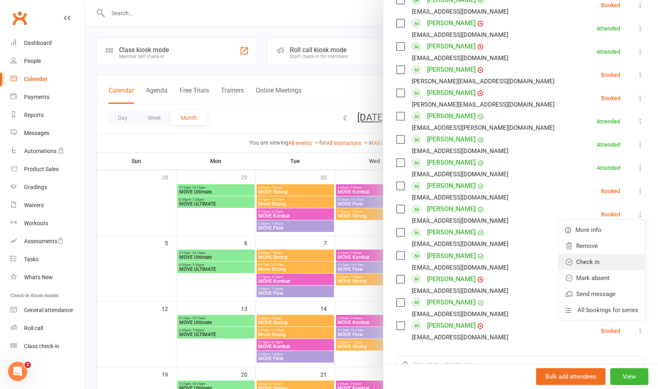
click at [598, 258] on link "Check in" at bounding box center [602, 262] width 86 height 16
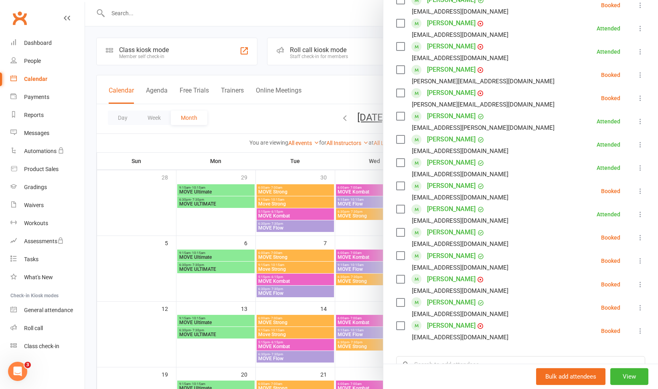
click at [636, 238] on icon at bounding box center [640, 238] width 8 height 8
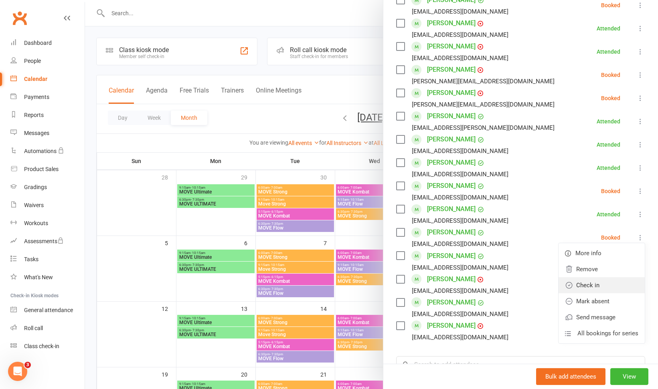
click at [595, 279] on link "Check in" at bounding box center [602, 285] width 86 height 16
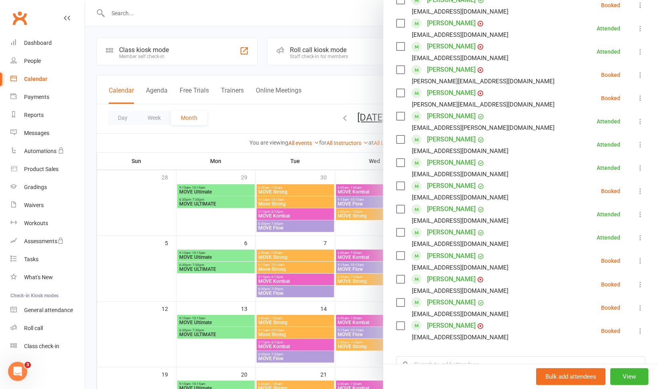
click at [636, 286] on icon at bounding box center [640, 285] width 8 height 8
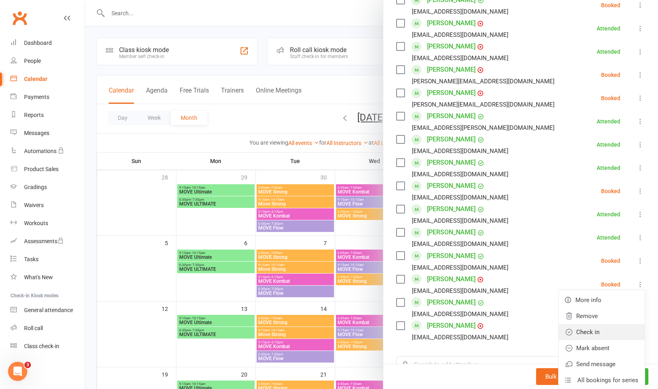
click at [600, 330] on link "Check in" at bounding box center [602, 332] width 86 height 16
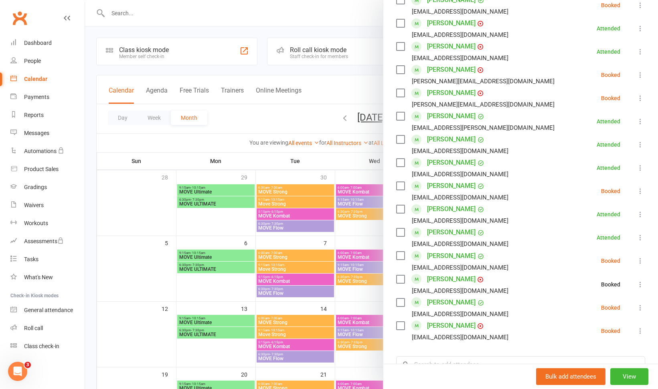
click at [636, 304] on icon at bounding box center [640, 308] width 8 height 8
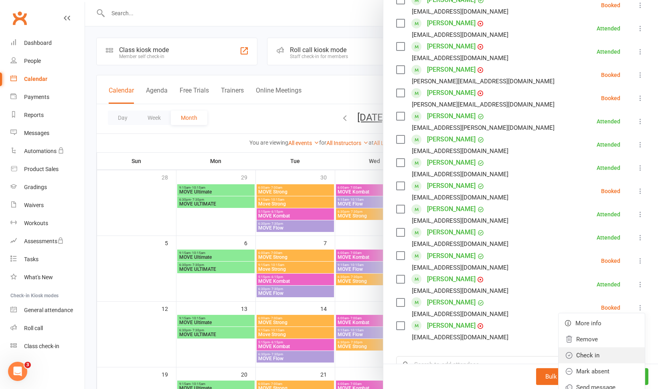
click at [597, 352] on link "Check in" at bounding box center [602, 356] width 86 height 16
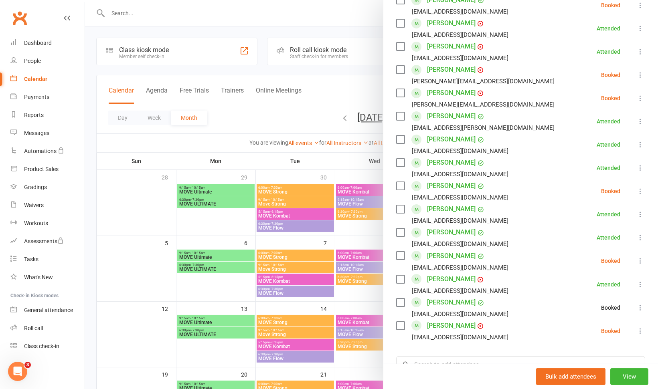
click at [636, 332] on icon at bounding box center [640, 331] width 8 height 8
click at [603, 372] on link "Check in" at bounding box center [602, 379] width 86 height 16
click at [636, 263] on icon at bounding box center [640, 261] width 8 height 8
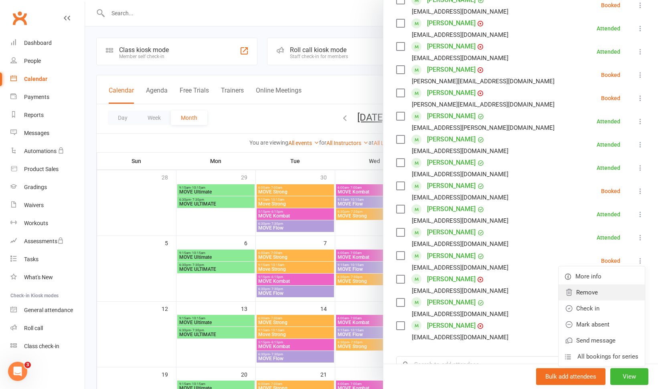
click at [592, 297] on link "Remove" at bounding box center [602, 293] width 86 height 16
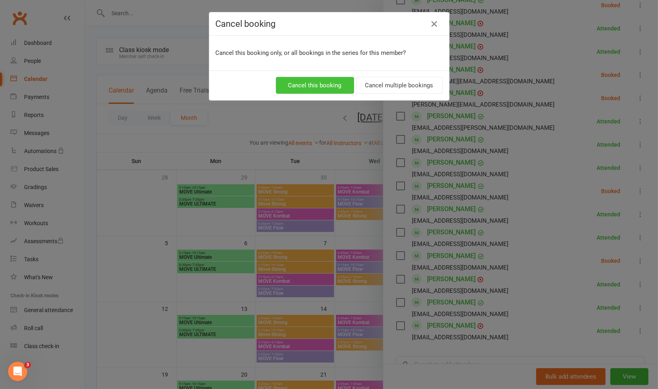
click at [309, 83] on button "Cancel this booking" at bounding box center [315, 85] width 78 height 17
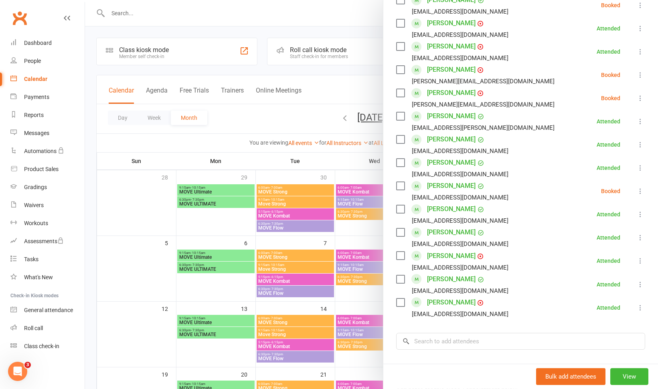
click at [265, 73] on div at bounding box center [371, 194] width 573 height 389
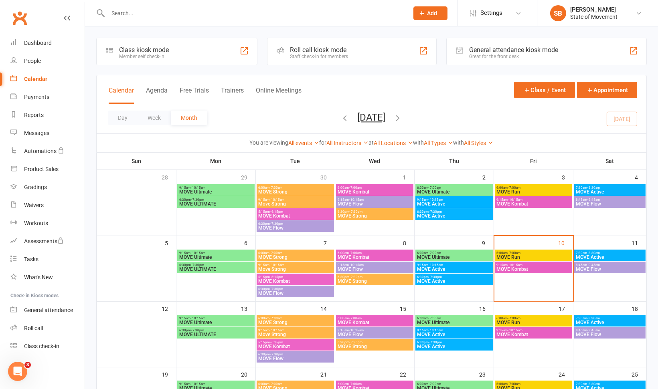
click at [354, 59] on div "Roll call kiosk mode Staff check-in for members" at bounding box center [352, 52] width 170 height 28
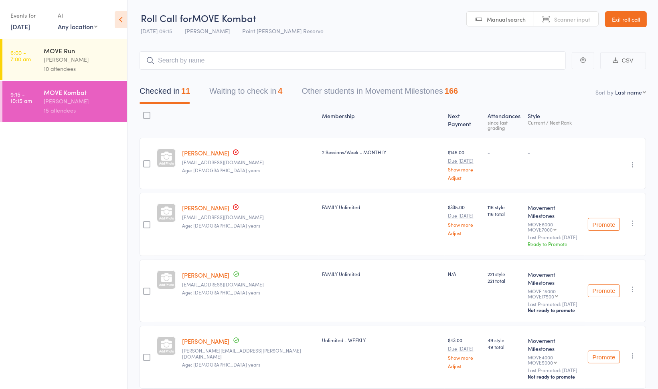
click at [23, 31] on div "Events for 10 Oct, 2025 10 Oct, 2025 October 2025 Sun Mon Tue Wed Thu Fri Sat 4…" at bounding box center [29, 21] width 39 height 24
click at [24, 28] on link "10 Oct, 2025" at bounding box center [20, 26] width 20 height 9
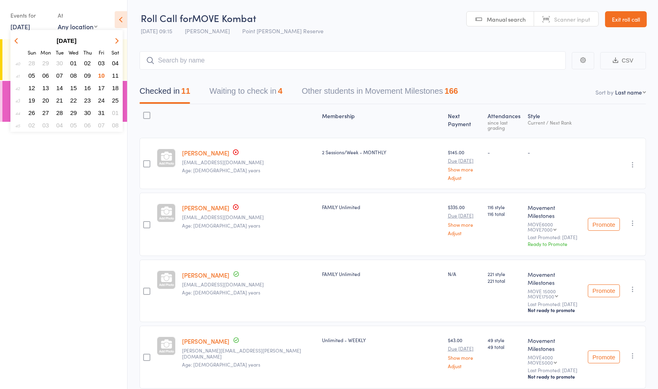
click at [86, 75] on span "09" at bounding box center [87, 75] width 7 height 7
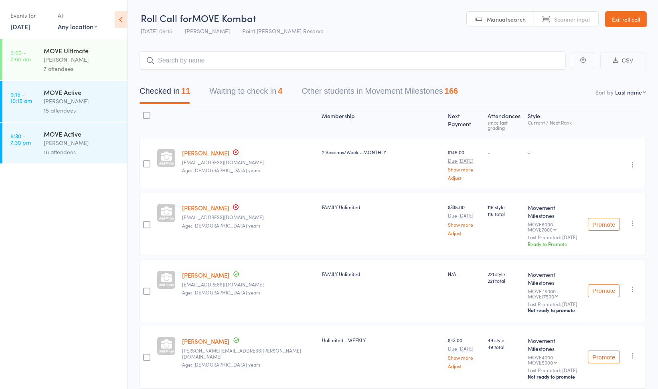
click at [81, 134] on div "MOVE Active" at bounding box center [82, 134] width 77 height 9
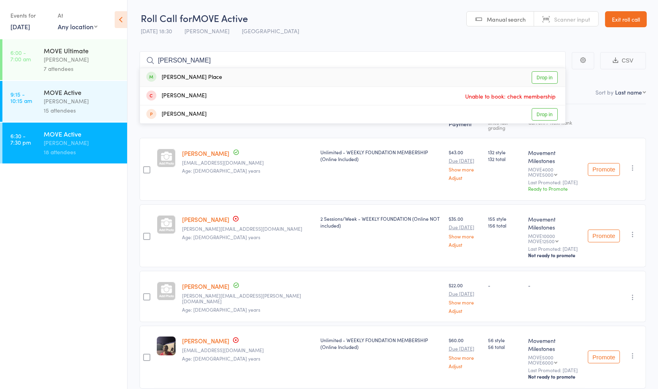
type input "tony"
click at [298, 78] on div "Tony Place Drop in" at bounding box center [352, 77] width 425 height 18
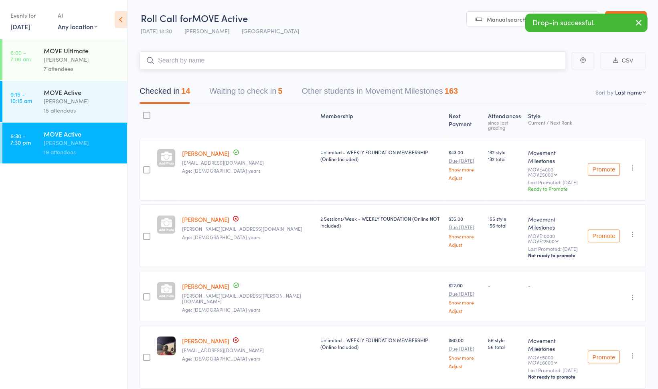
click at [252, 89] on button "Waiting to check in 5" at bounding box center [245, 93] width 73 height 21
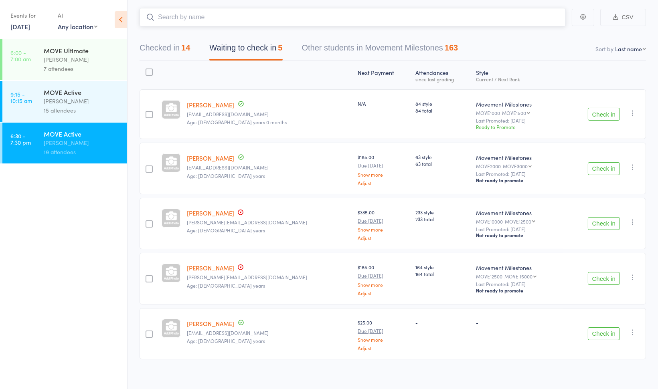
scroll to position [45, 0]
click at [634, 275] on icon "button" at bounding box center [633, 276] width 8 height 8
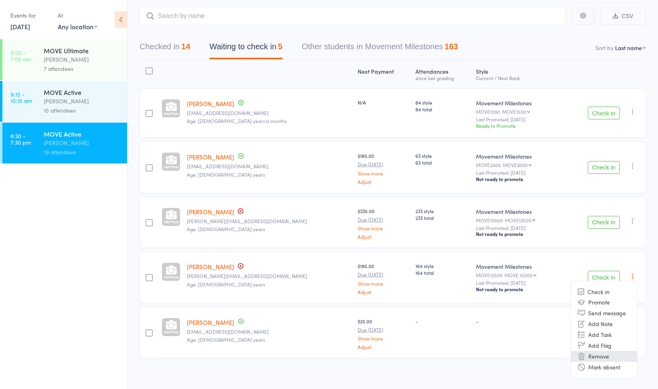
click at [610, 353] on li "Remove" at bounding box center [604, 356] width 66 height 11
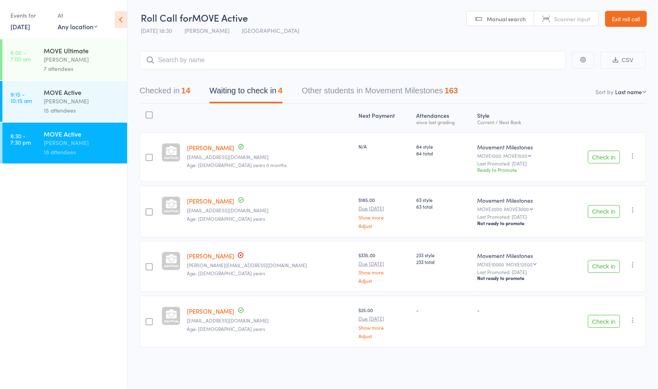
scroll to position [0, 0]
click at [634, 266] on icon "button" at bounding box center [633, 265] width 8 height 8
click at [596, 348] on li "Remove" at bounding box center [604, 345] width 66 height 11
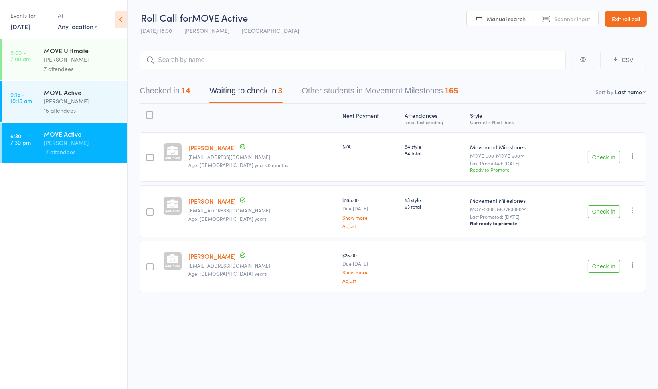
click at [633, 264] on icon "button" at bounding box center [633, 265] width 8 height 8
click at [605, 332] on li "Remove" at bounding box center [604, 334] width 66 height 11
